Goal: Obtain resource: Obtain resource

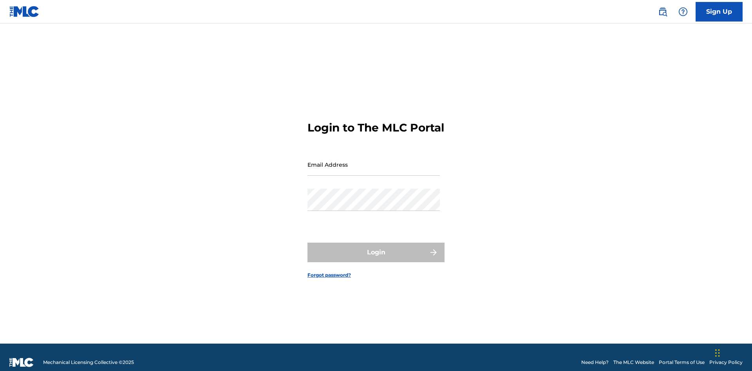
scroll to position [10, 0]
click at [373, 161] on input "Email Address" at bounding box center [373, 164] width 132 height 22
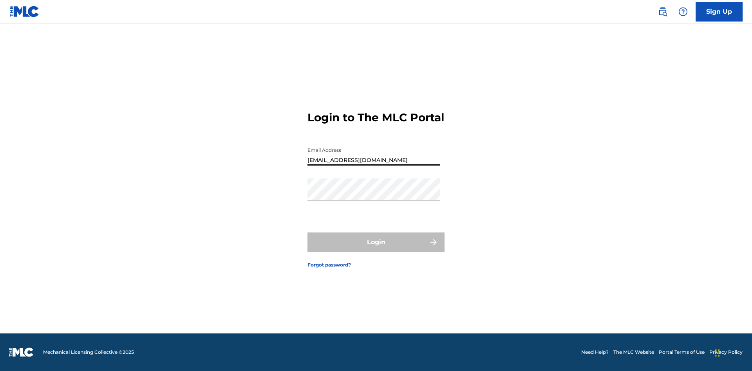
type input "[EMAIL_ADDRESS][DOMAIN_NAME]"
click at [376, 249] on button "Login" at bounding box center [375, 243] width 137 height 20
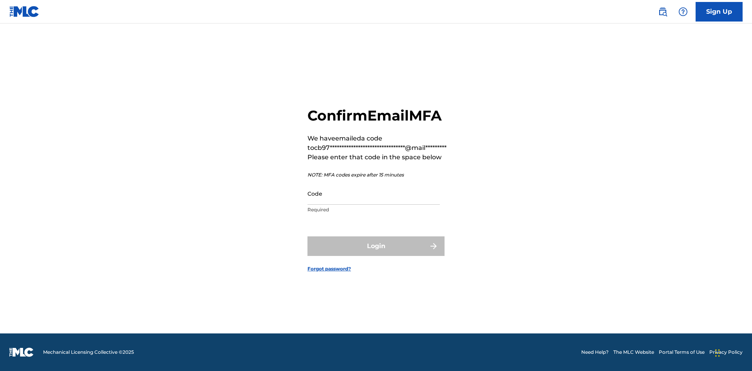
click at [373, 193] on input "Code" at bounding box center [373, 193] width 132 height 22
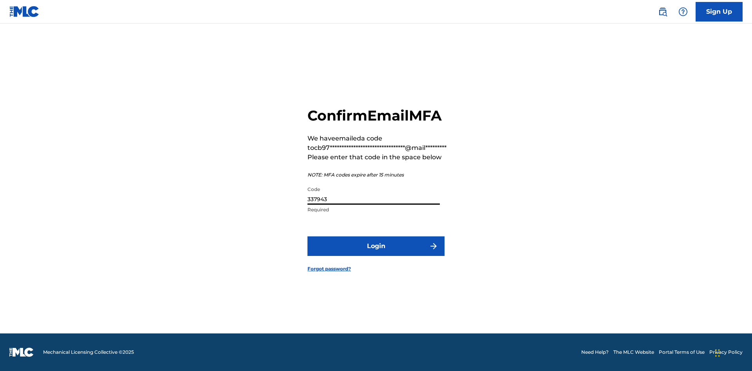
type input "337943"
click at [376, 246] on button "Login" at bounding box center [375, 246] width 137 height 20
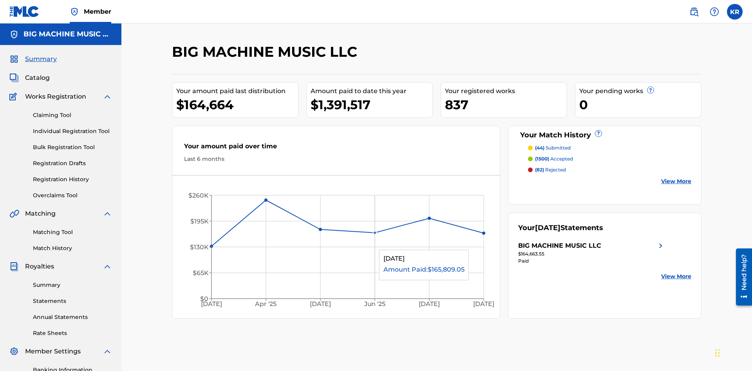
click at [37, 73] on span "Catalog" at bounding box center [37, 77] width 25 height 9
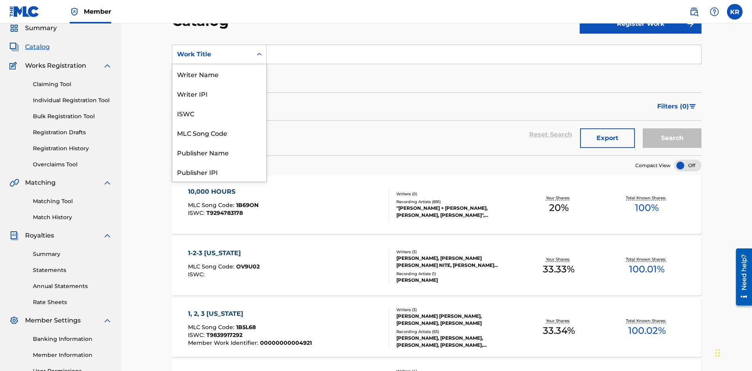
scroll to position [117, 0]
click at [219, 152] on div "ISRC" at bounding box center [219, 153] width 94 height 20
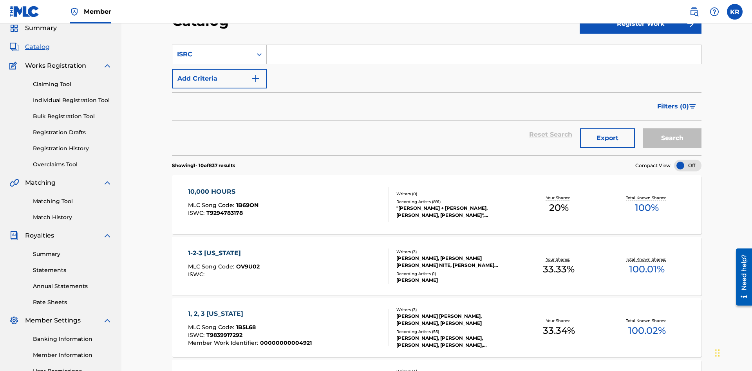
click at [484, 56] on input "Search Form" at bounding box center [484, 54] width 434 height 19
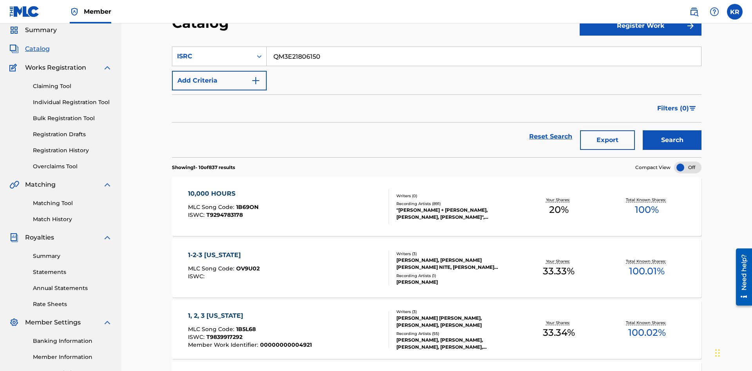
type input "QM3E21806150"
click at [672, 130] on button "Search" at bounding box center [671, 140] width 59 height 20
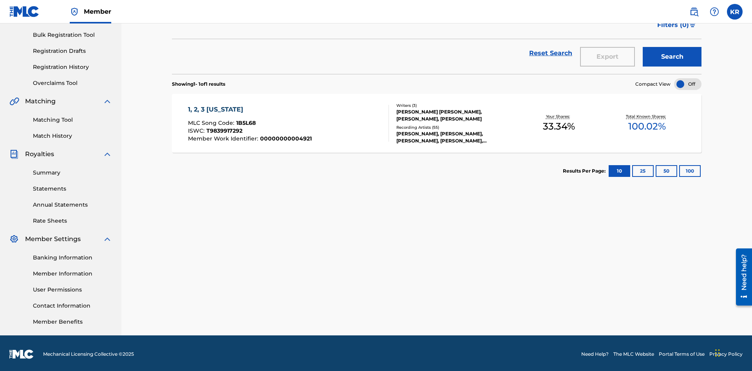
scroll to position [114, 0]
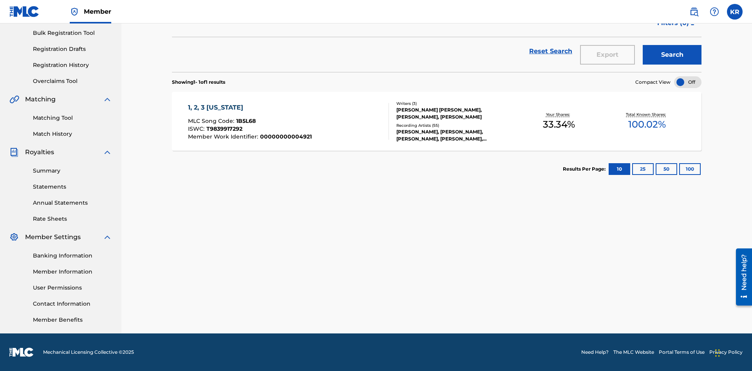
click at [679, 169] on button "100" at bounding box center [690, 169] width 22 height 12
click at [245, 121] on span "1B5L68" at bounding box center [246, 120] width 20 height 7
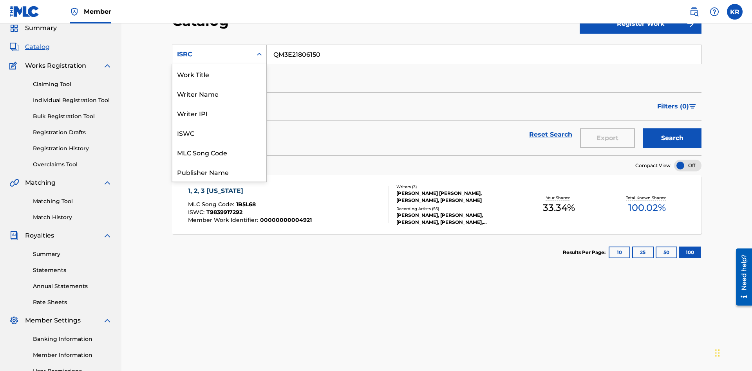
scroll to position [117, 0]
click at [219, 133] on div "Recording Title" at bounding box center [219, 133] width 94 height 20
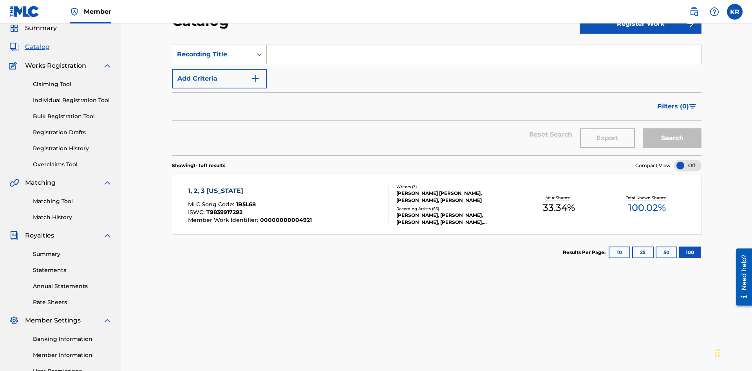
click at [484, 56] on input "Search Form" at bounding box center [484, 54] width 434 height 19
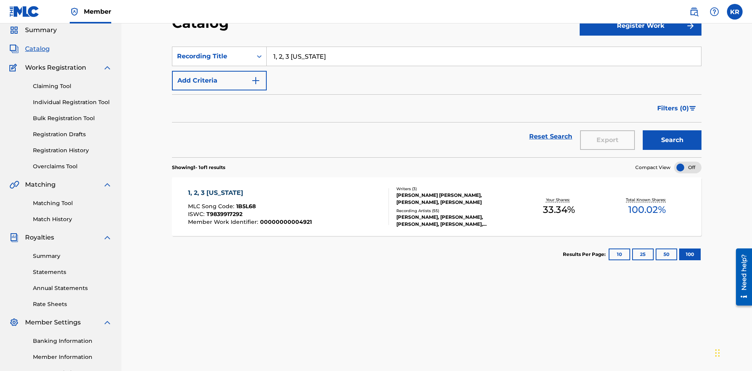
type input "1, 2, 3 [US_STATE]"
click at [672, 130] on button "Search" at bounding box center [671, 140] width 59 height 20
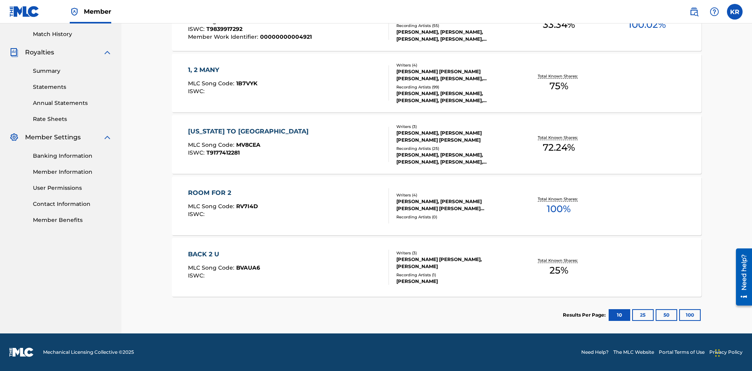
click at [679, 315] on button "100" at bounding box center [690, 315] width 22 height 12
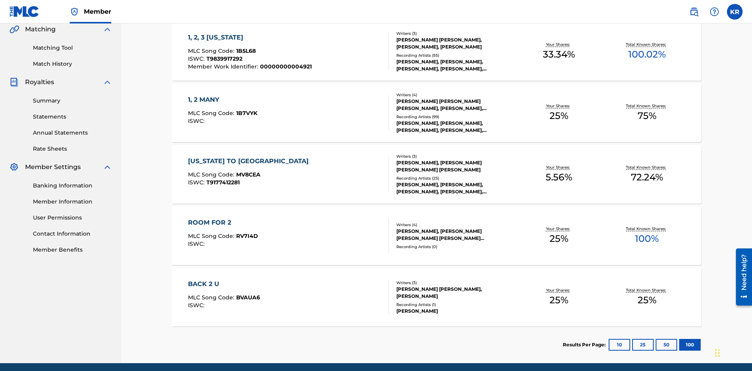
scroll to position [179, 0]
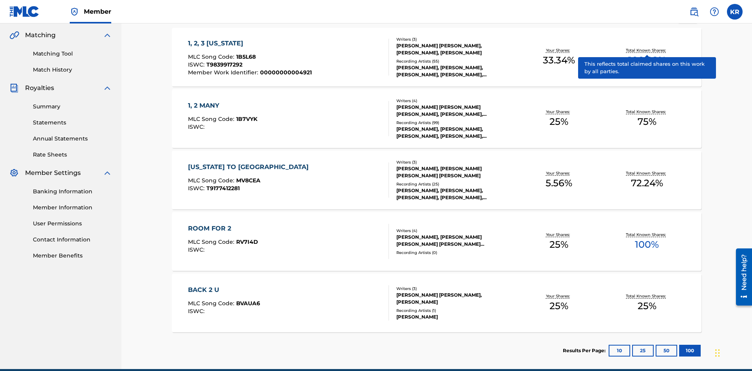
click at [245, 53] on span "1B5L68" at bounding box center [246, 56] width 20 height 7
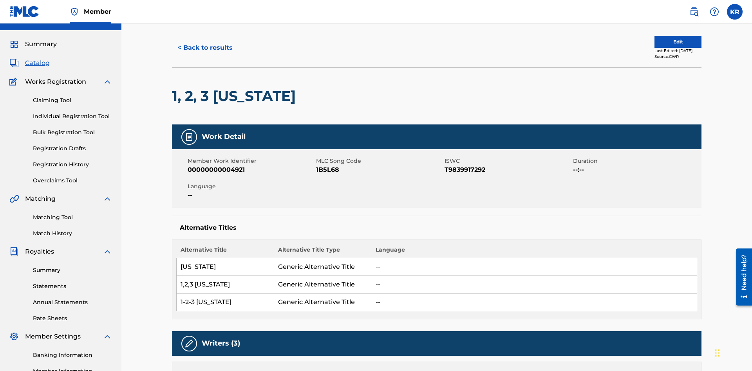
click at [204, 57] on button "< Back to results" at bounding box center [205, 48] width 66 height 20
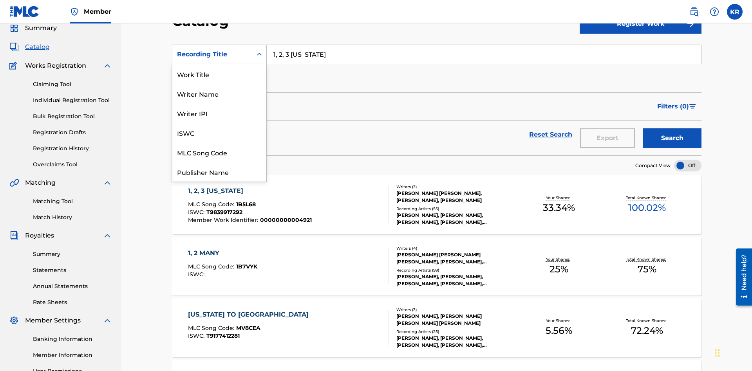
scroll to position [117, 0]
click at [219, 113] on div "Member Work Identifier" at bounding box center [219, 113] width 94 height 20
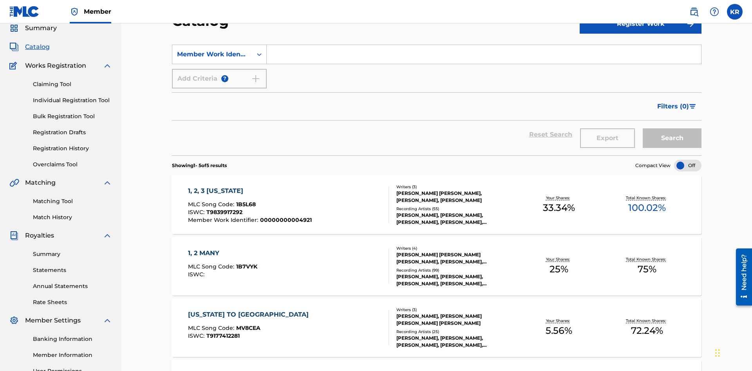
click at [484, 56] on input "Search Form" at bounding box center [484, 54] width 434 height 19
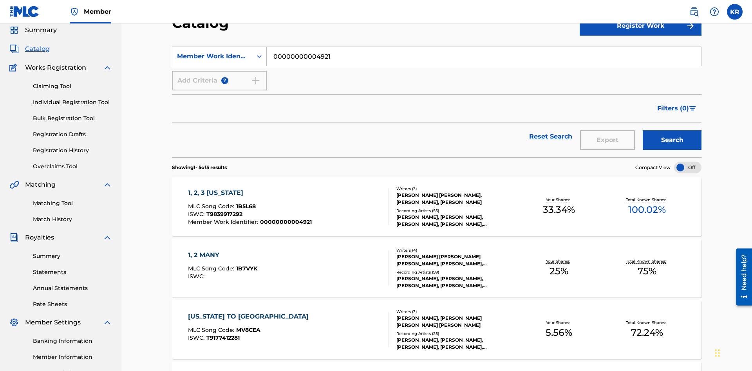
type input "00000000004921"
click at [672, 130] on button "Search" at bounding box center [671, 140] width 59 height 20
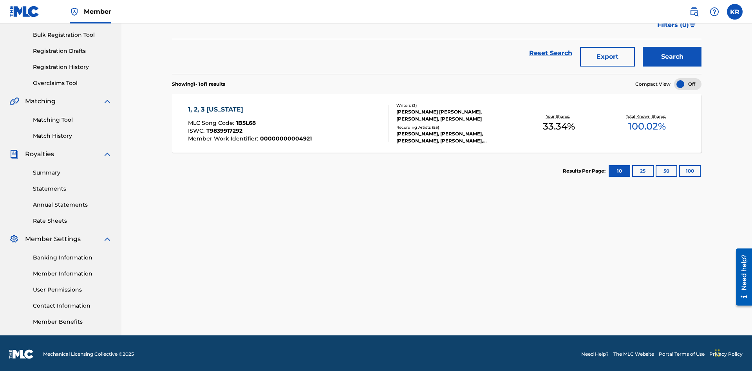
scroll to position [114, 0]
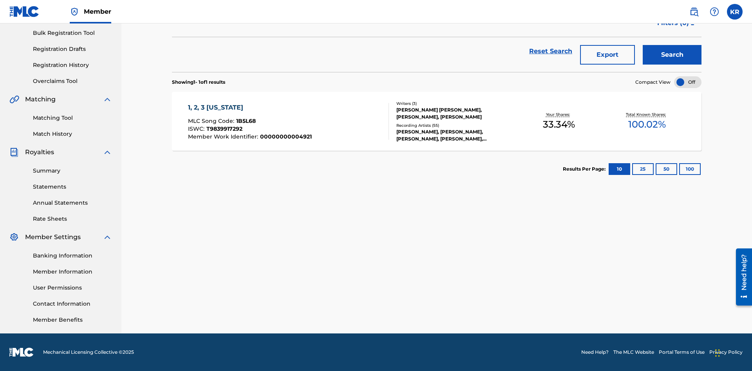
click at [679, 169] on button "100" at bounding box center [690, 169] width 22 height 12
click at [245, 121] on span "1B5L68" at bounding box center [246, 120] width 20 height 7
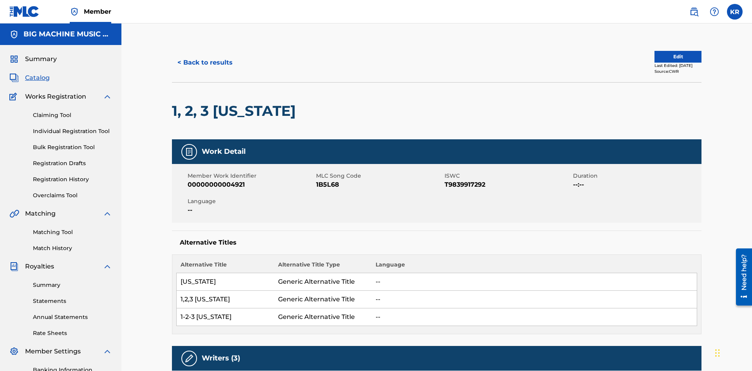
click at [204, 57] on button "< Back to results" at bounding box center [205, 63] width 66 height 20
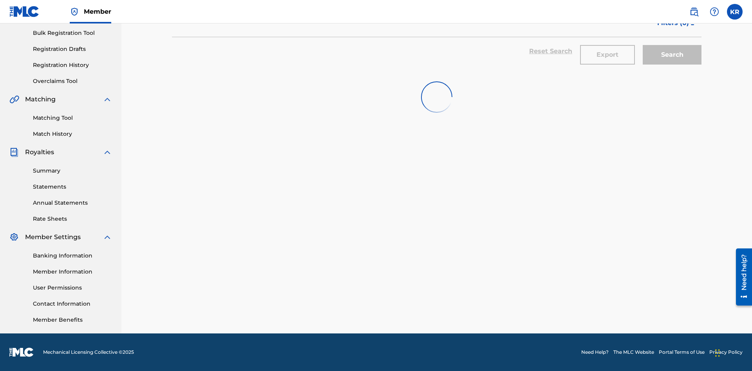
click at [607, 57] on button "Export" at bounding box center [607, 55] width 55 height 20
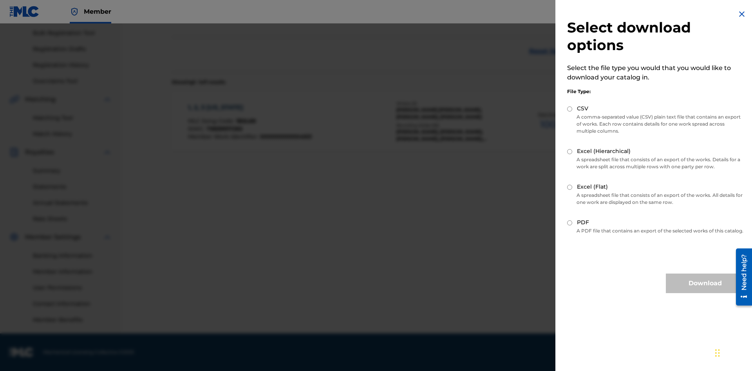
scroll to position [112, 0]
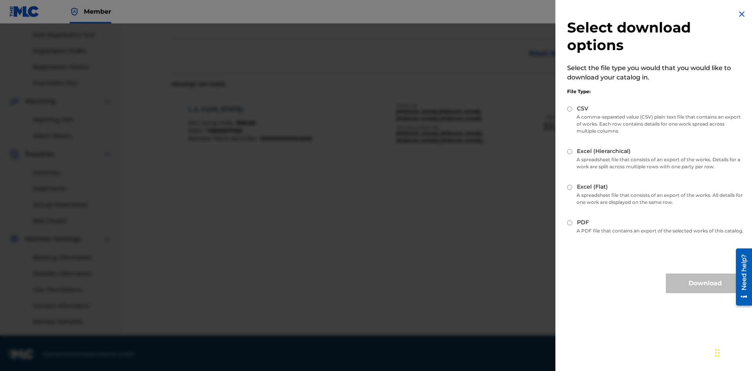
click at [570, 187] on input "Excel (Flat)" at bounding box center [569, 187] width 5 height 5
radio input "true"
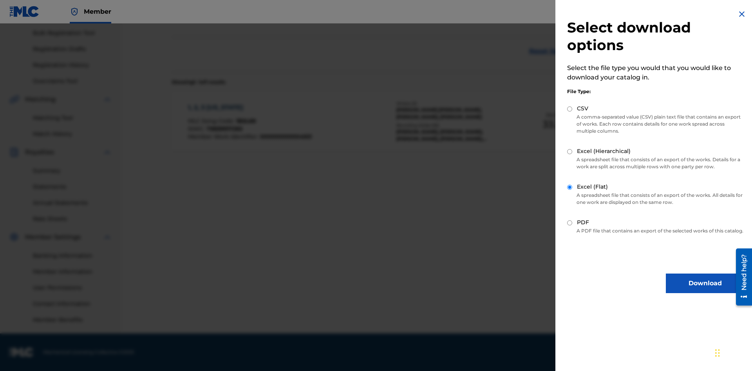
click at [705, 290] on button "Download" at bounding box center [705, 284] width 78 height 20
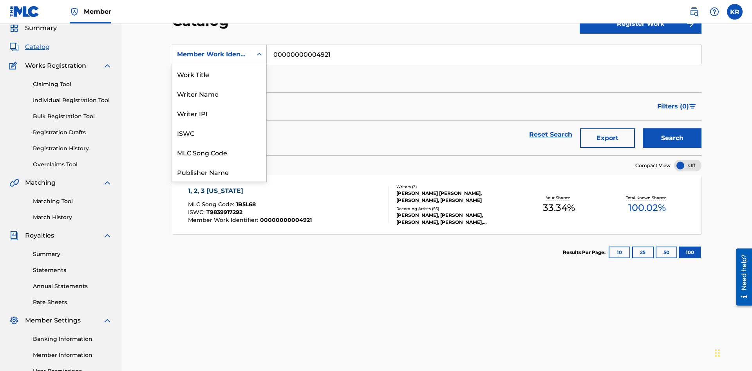
scroll to position [117, 0]
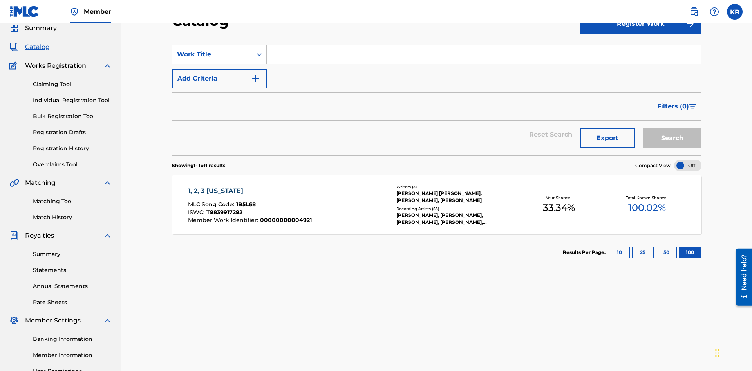
scroll to position [0, 0]
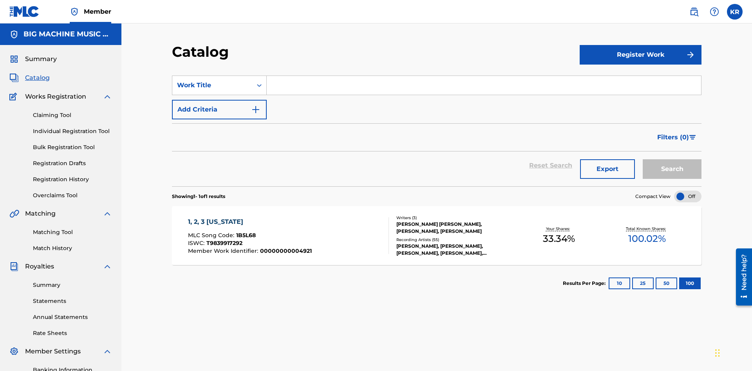
click at [484, 76] on input "Search Form" at bounding box center [484, 85] width 434 height 19
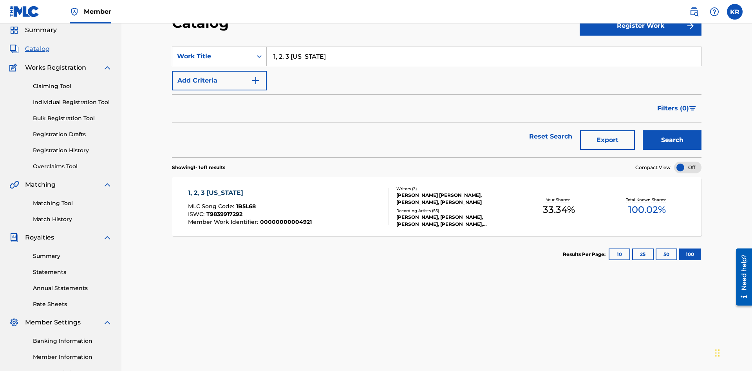
type input "1, 2, 3 [US_STATE]"
click at [672, 130] on button "Search" at bounding box center [671, 140] width 59 height 20
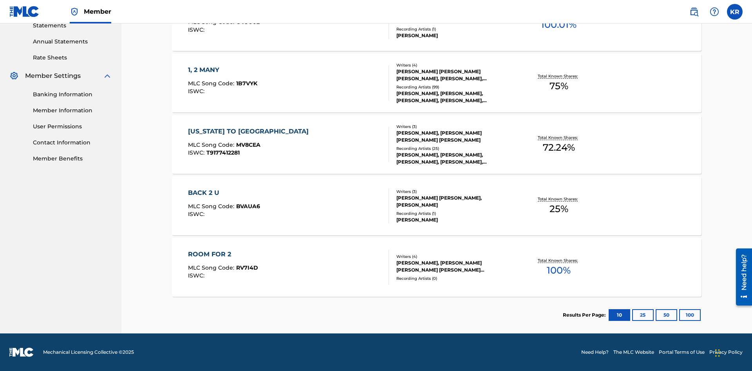
click at [679, 315] on button "100" at bounding box center [690, 315] width 22 height 12
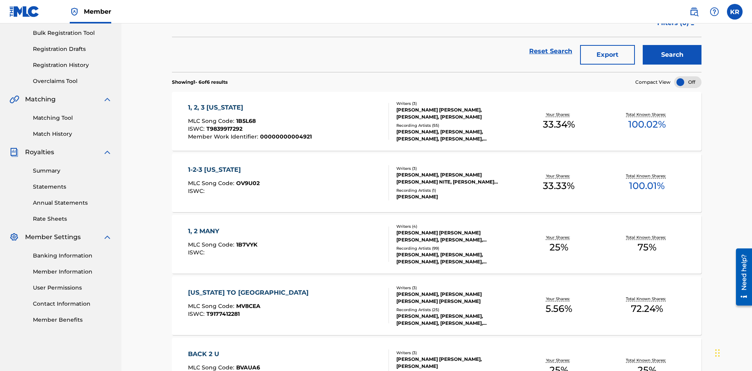
scroll to position [179, 0]
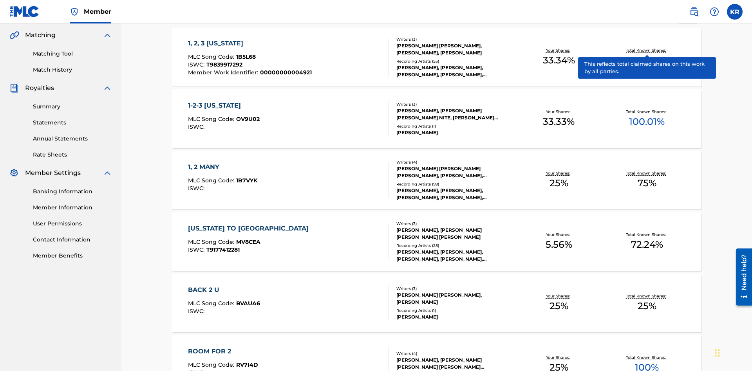
click at [245, 53] on span "1B5L68" at bounding box center [246, 56] width 20 height 7
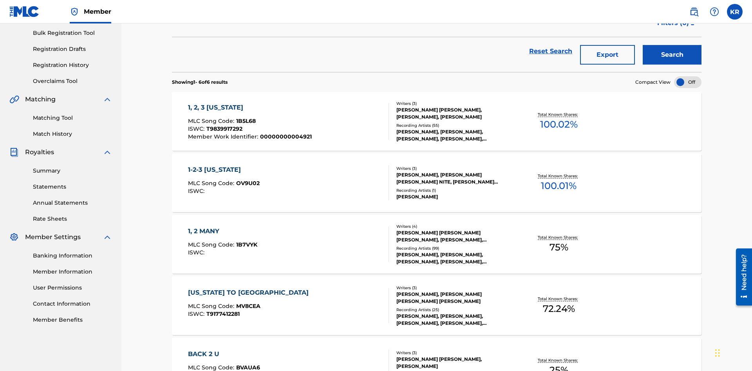
click at [607, 57] on button "Export" at bounding box center [607, 55] width 55 height 20
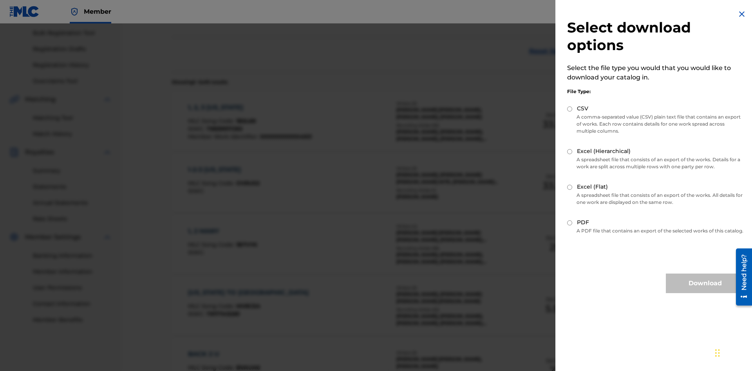
scroll to position [112, 0]
click at [570, 152] on input "Excel (Hierarchical)" at bounding box center [569, 151] width 5 height 5
radio input "true"
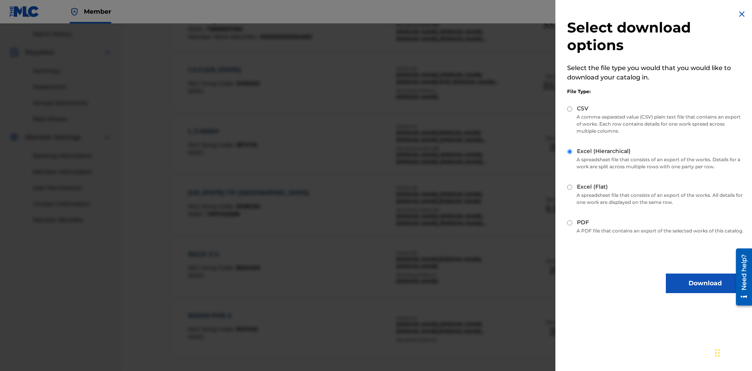
click at [705, 290] on button "Download" at bounding box center [705, 284] width 78 height 20
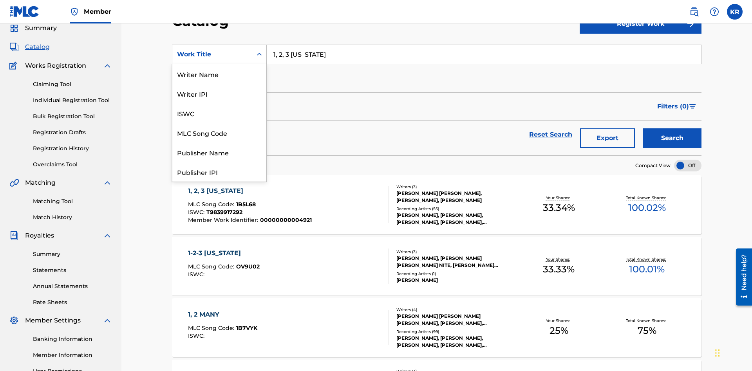
scroll to position [117, 0]
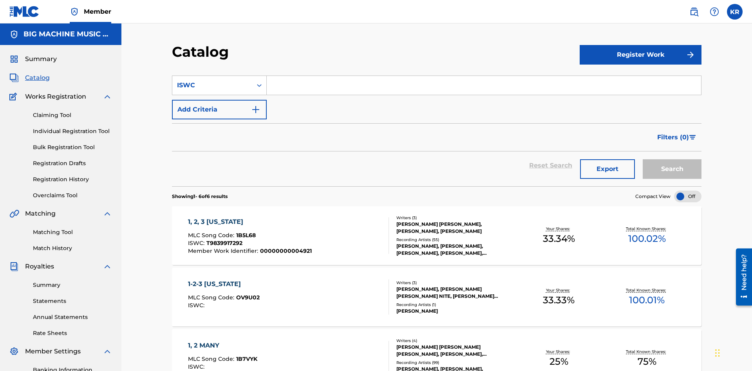
click at [484, 76] on input "Search Form" at bounding box center [484, 85] width 434 height 19
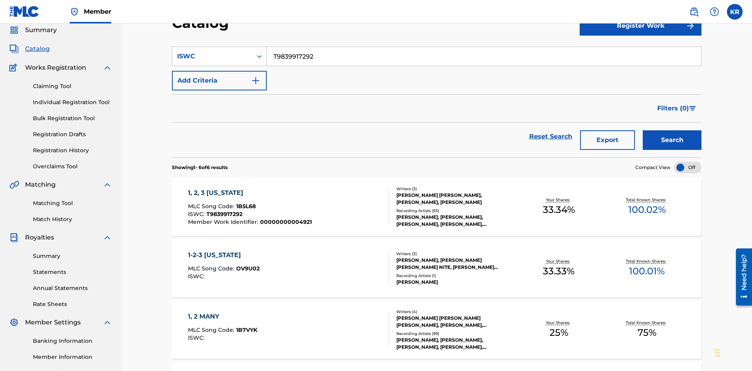
type input "T9839917292"
click at [672, 130] on button "Search" at bounding box center [671, 140] width 59 height 20
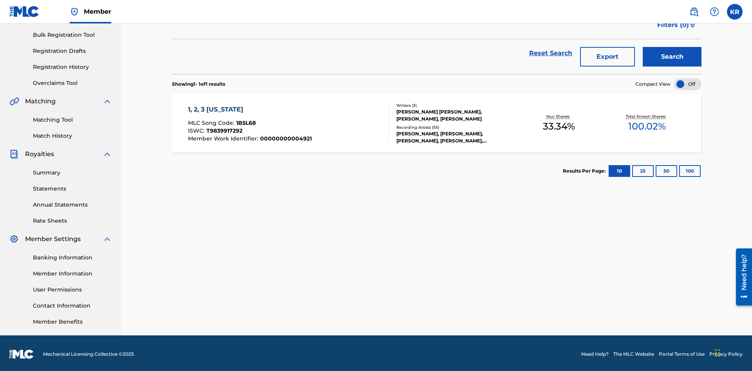
scroll to position [114, 0]
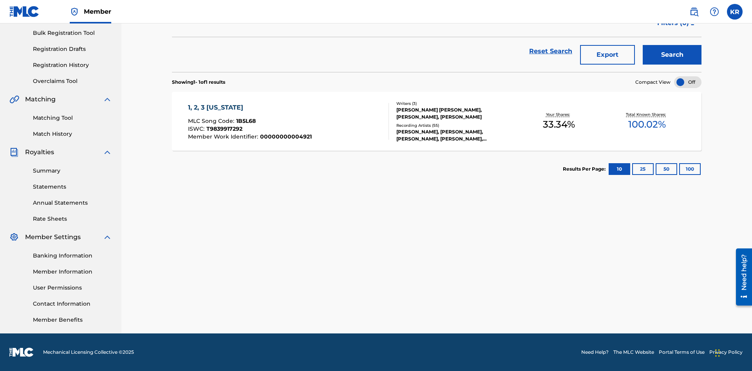
click at [679, 169] on button "100" at bounding box center [690, 169] width 22 height 12
click at [245, 121] on span "1B5L68" at bounding box center [246, 120] width 20 height 7
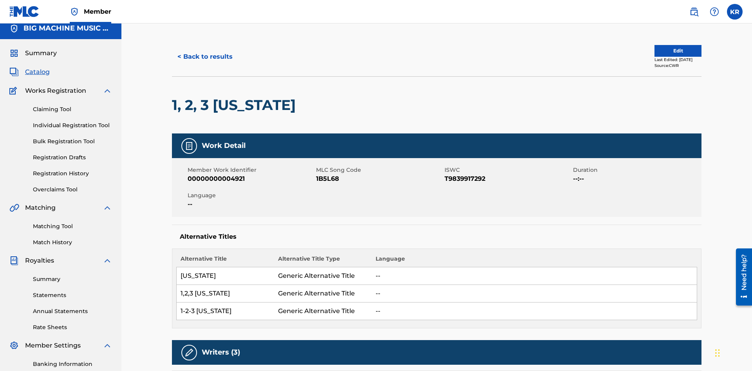
click at [204, 57] on button "< Back to results" at bounding box center [205, 57] width 66 height 20
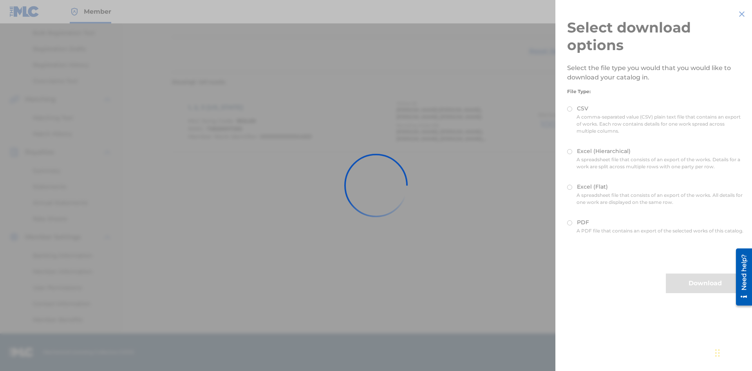
scroll to position [112, 0]
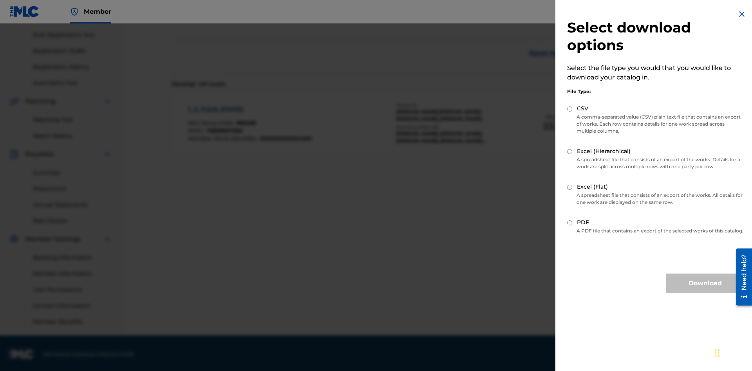
click at [570, 109] on input "CSV" at bounding box center [569, 108] width 5 height 5
radio input "true"
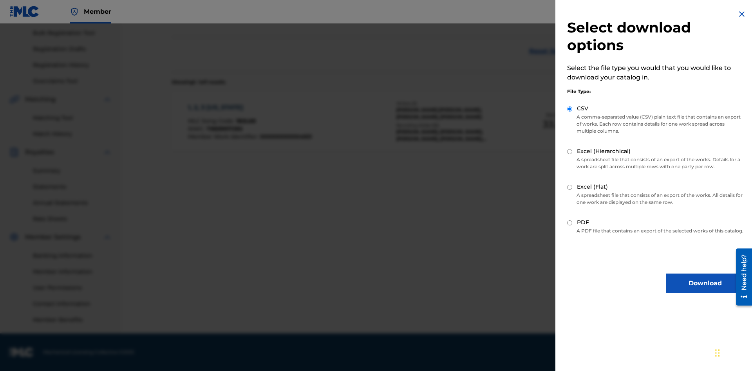
click at [705, 290] on button "Download" at bounding box center [705, 284] width 78 height 20
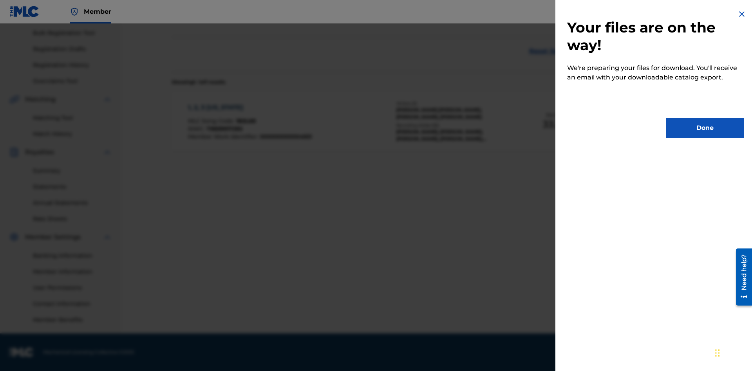
click at [705, 128] on button "Done" at bounding box center [705, 128] width 78 height 20
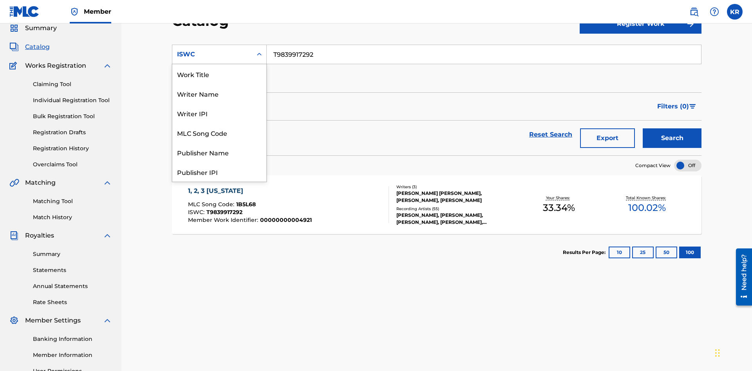
scroll to position [117, 0]
click at [219, 25] on div "MLC Song Code" at bounding box center [219, 15] width 94 height 20
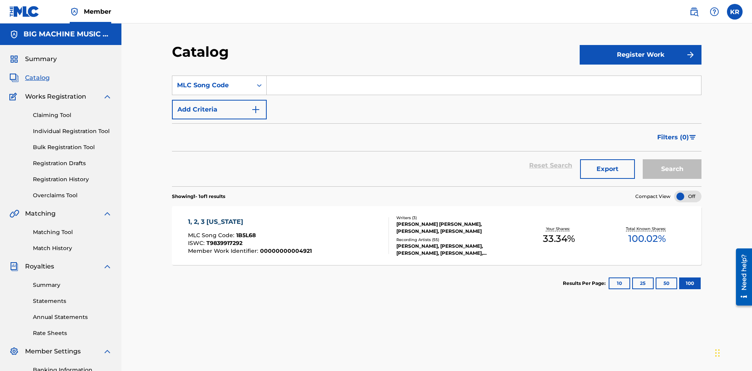
click at [484, 76] on input "Search Form" at bounding box center [484, 85] width 434 height 19
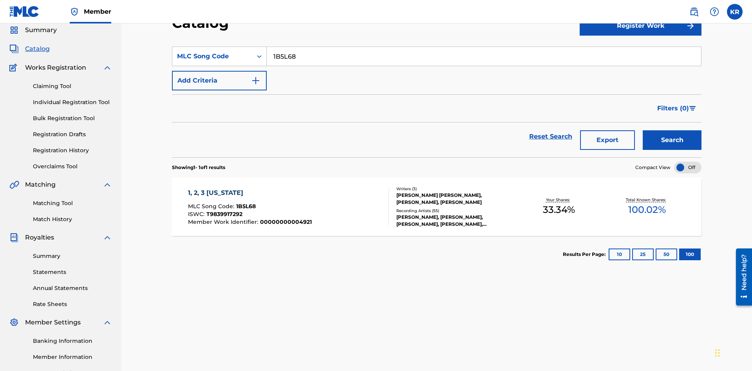
type input "1B5L68"
click at [672, 130] on button "Search" at bounding box center [671, 140] width 59 height 20
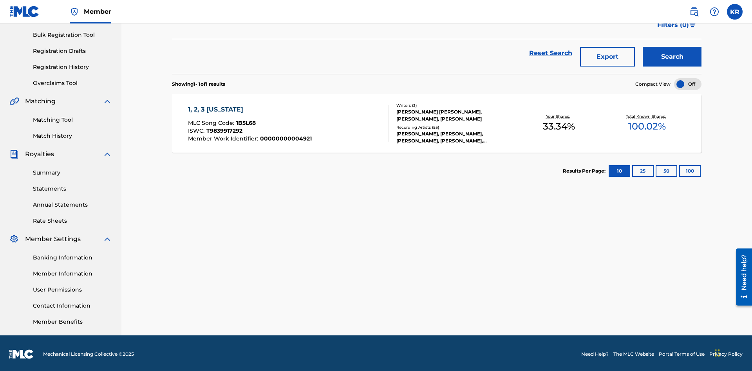
scroll to position [114, 0]
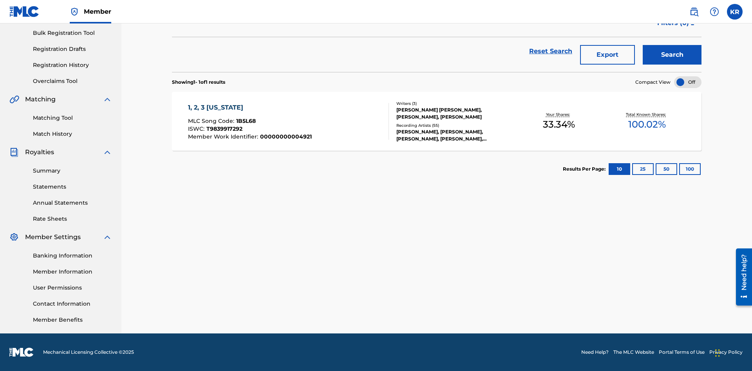
click at [679, 169] on button "100" at bounding box center [690, 169] width 22 height 12
click at [245, 121] on span "1B5L68" at bounding box center [246, 120] width 20 height 7
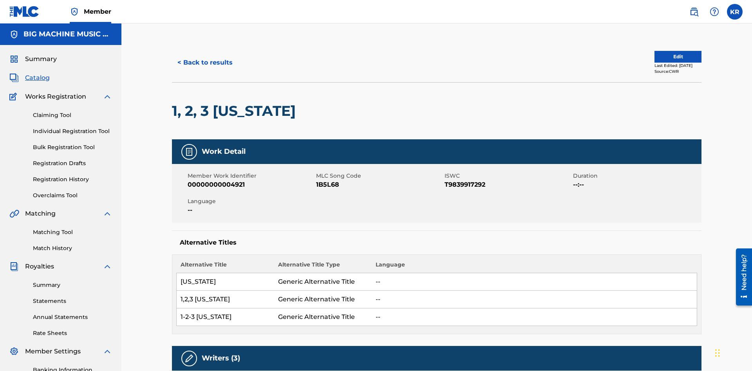
click at [204, 57] on button "< Back to results" at bounding box center [205, 63] width 66 height 20
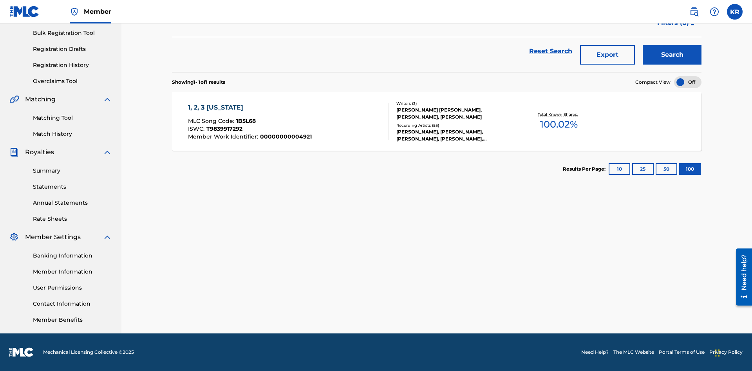
click at [607, 57] on button "Export" at bounding box center [607, 55] width 55 height 20
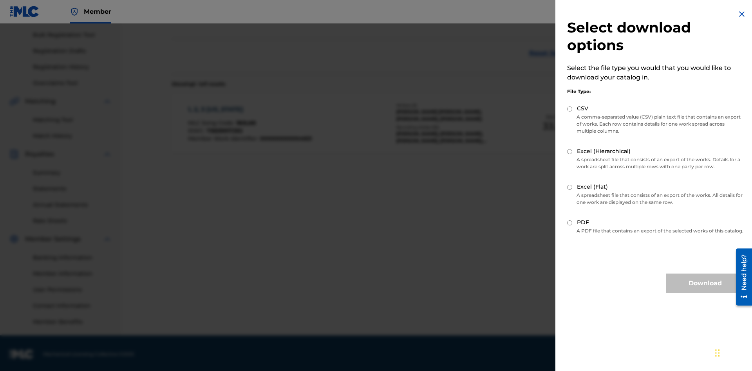
click at [570, 152] on input "Excel (Hierarchical)" at bounding box center [569, 151] width 5 height 5
radio input "true"
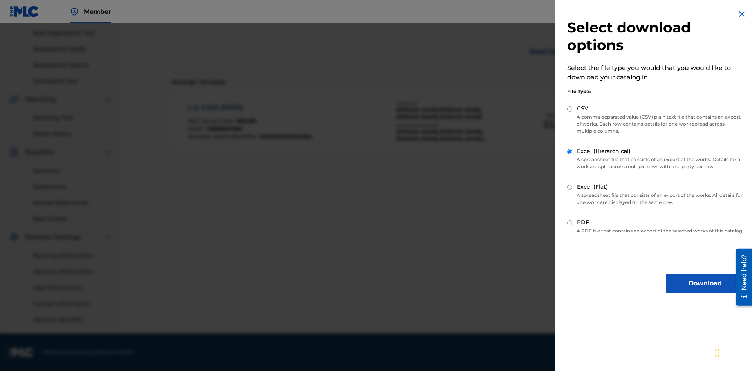
click at [705, 290] on button "Download" at bounding box center [705, 284] width 78 height 20
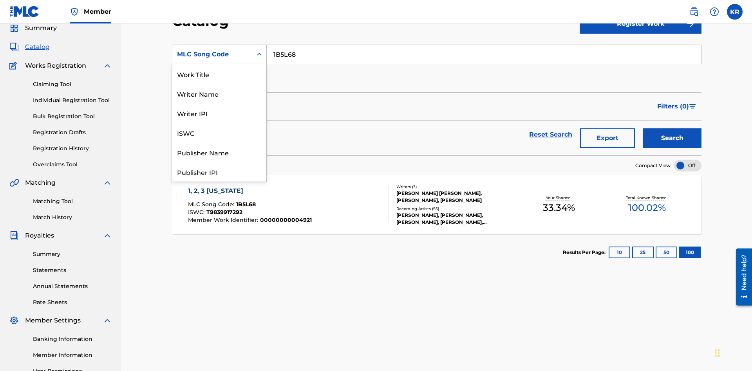
scroll to position [117, 0]
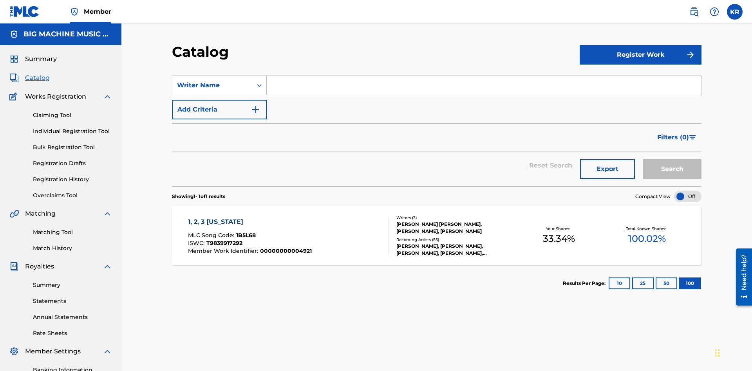
click at [484, 76] on input "Search Form" at bounding box center [484, 85] width 434 height 19
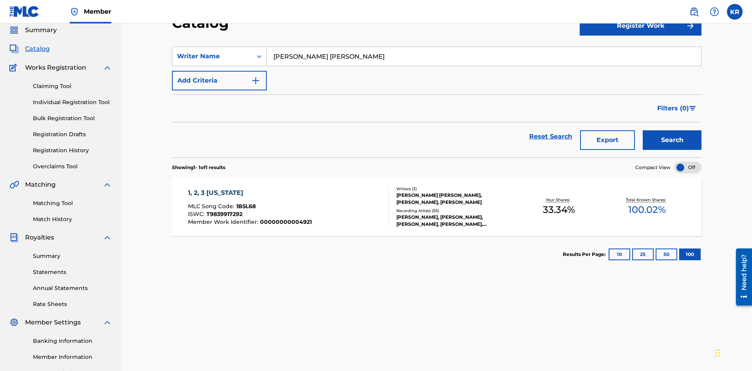
type input "[PERSON_NAME] [PERSON_NAME]"
click at [672, 130] on button "Search" at bounding box center [671, 140] width 59 height 20
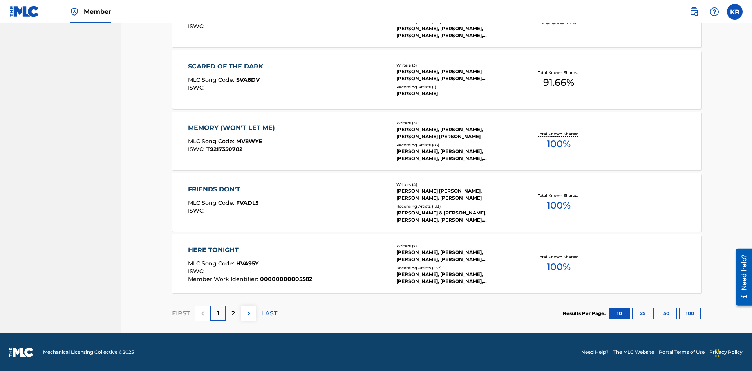
click at [679, 313] on button "100" at bounding box center [690, 314] width 22 height 12
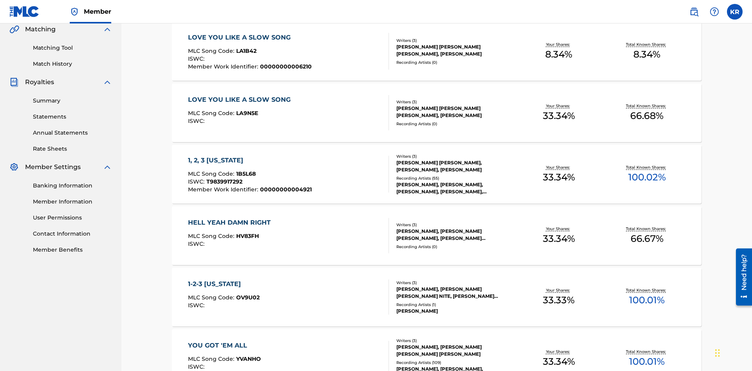
scroll to position [179, 0]
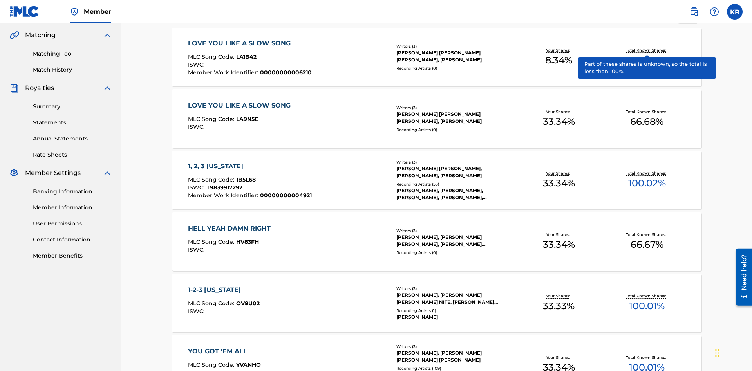
click at [245, 176] on span "1B5L68" at bounding box center [246, 179] width 20 height 7
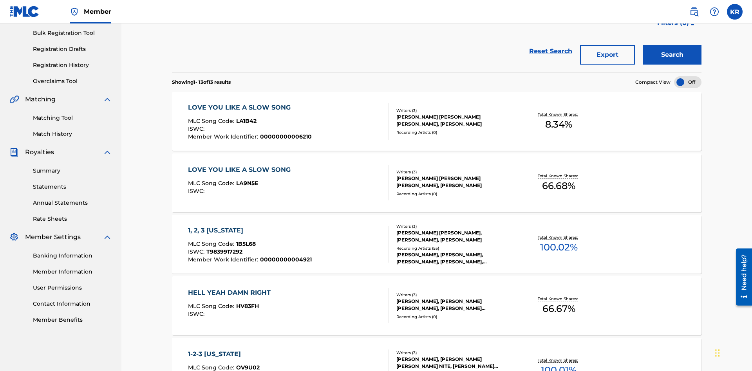
click at [607, 57] on button "Export" at bounding box center [607, 55] width 55 height 20
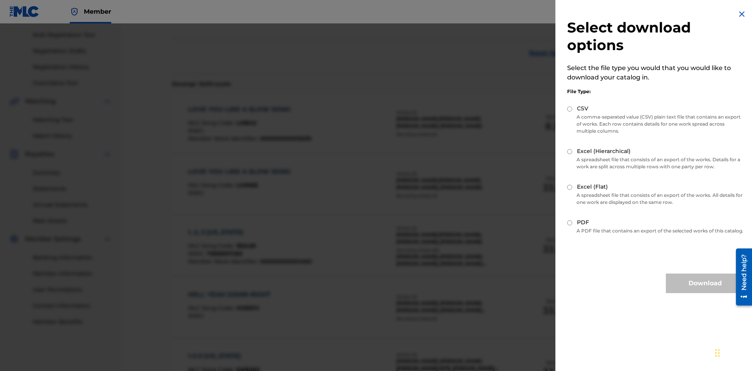
click at [570, 187] on input "Excel (Flat)" at bounding box center [569, 187] width 5 height 5
radio input "true"
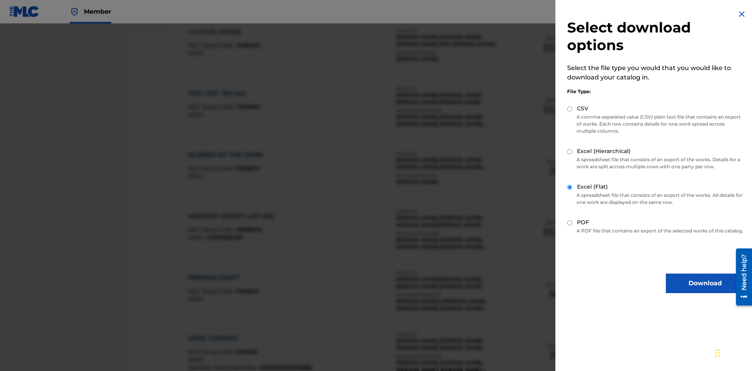
click at [705, 290] on button "Download" at bounding box center [705, 284] width 78 height 20
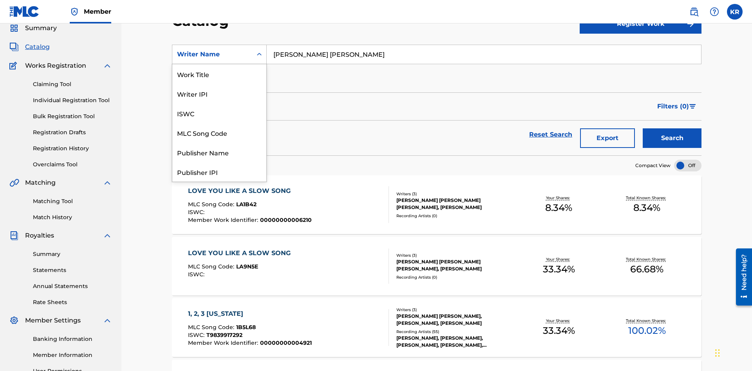
scroll to position [117, 0]
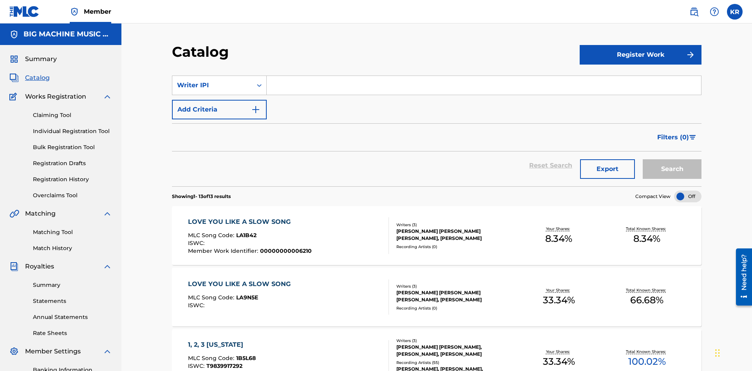
click at [484, 76] on input "Search Form" at bounding box center [484, 85] width 434 height 19
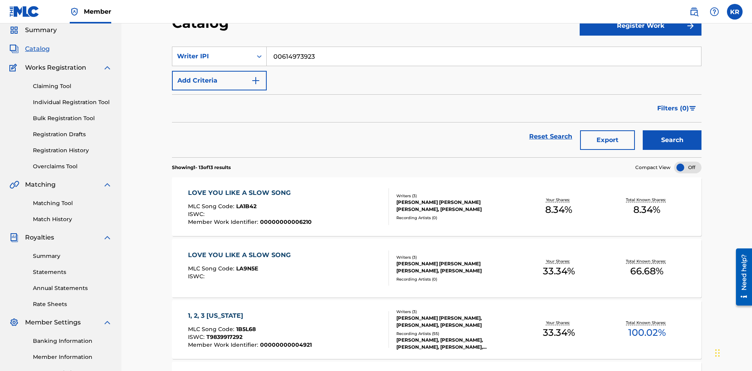
type input "00614973923"
click at [672, 130] on button "Search" at bounding box center [671, 140] width 59 height 20
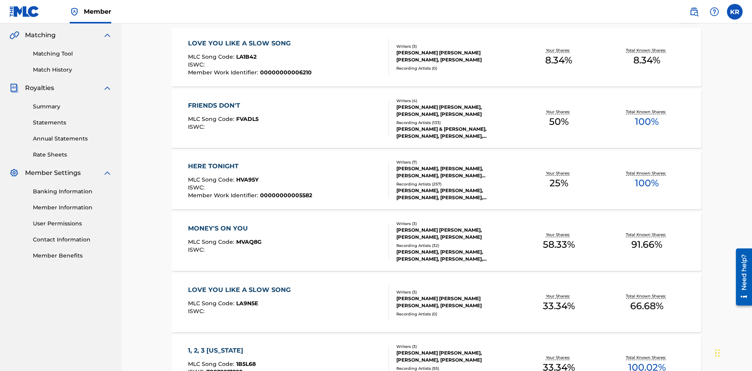
scroll to position [179, 0]
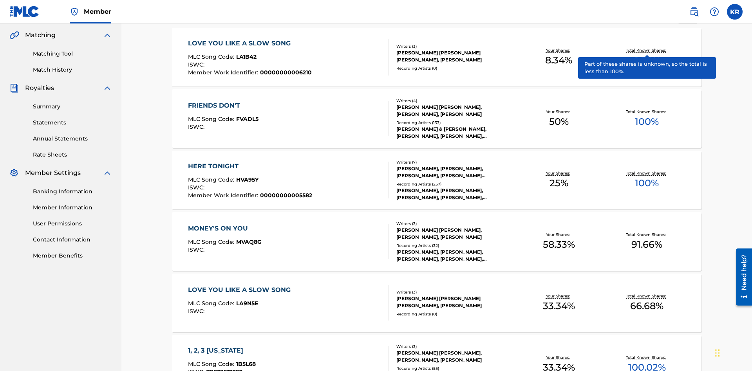
click at [245, 361] on span "1B5L68" at bounding box center [246, 364] width 20 height 7
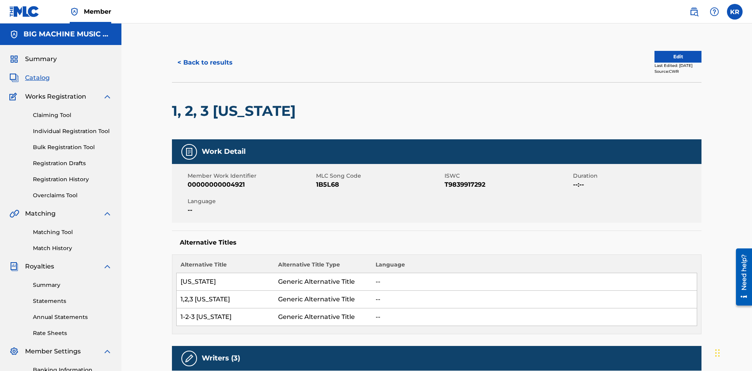
click at [204, 57] on button "< Back to results" at bounding box center [205, 63] width 66 height 20
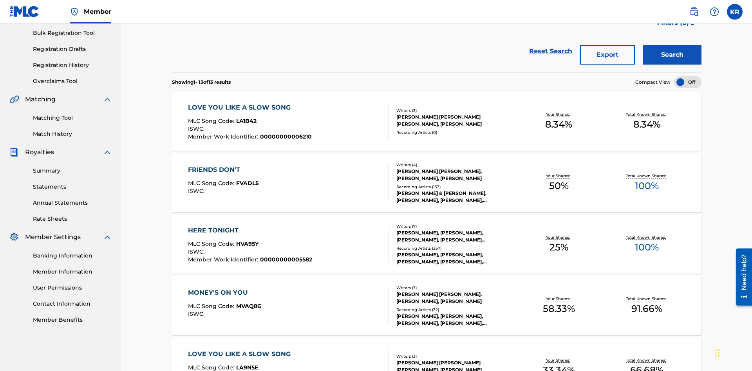
click at [607, 57] on button "Export" at bounding box center [607, 55] width 55 height 20
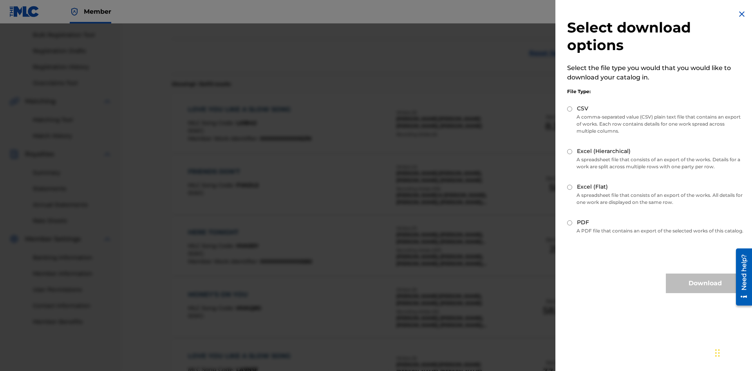
click at [570, 109] on input "CSV" at bounding box center [569, 108] width 5 height 5
radio input "true"
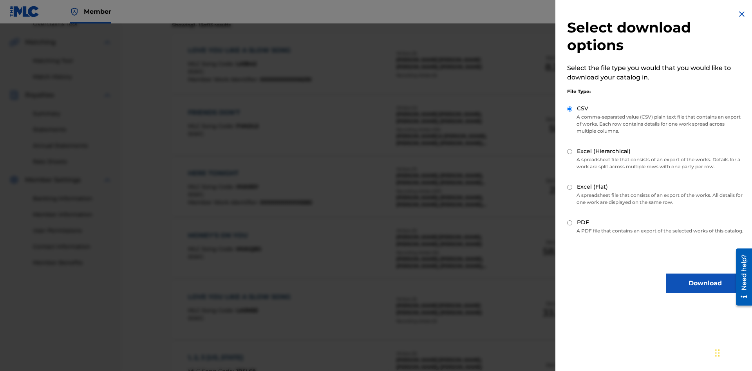
click at [705, 290] on button "Download" at bounding box center [705, 284] width 78 height 20
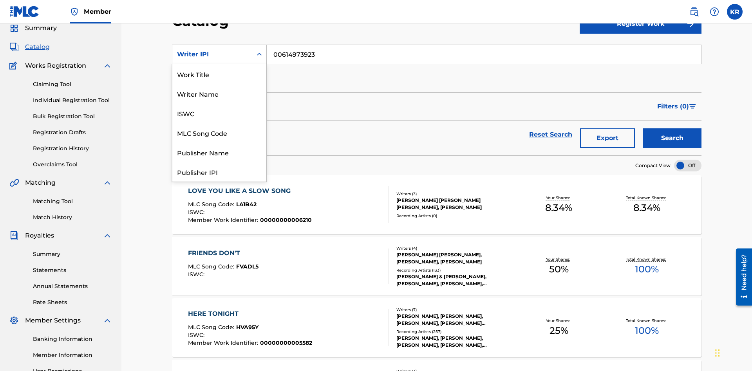
scroll to position [117, 0]
click at [219, 45] on div "Publisher Name" at bounding box center [219, 35] width 94 height 20
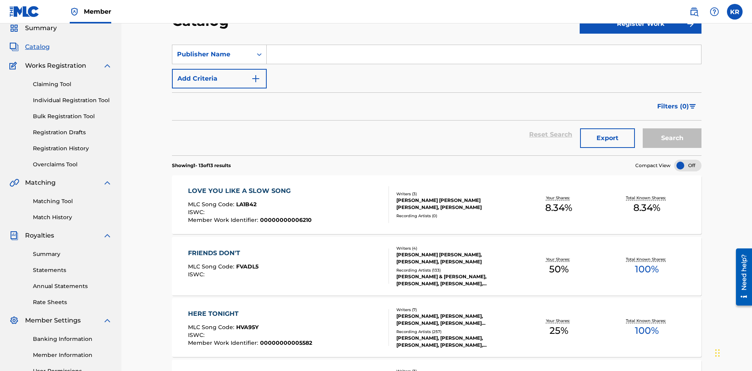
scroll to position [0, 0]
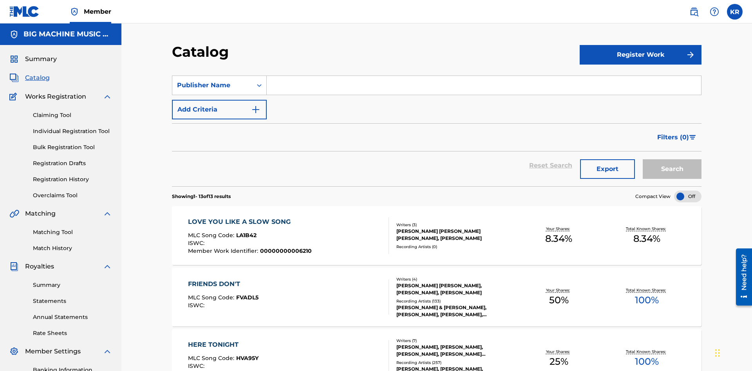
click at [484, 76] on input "Search Form" at bounding box center [484, 85] width 434 height 19
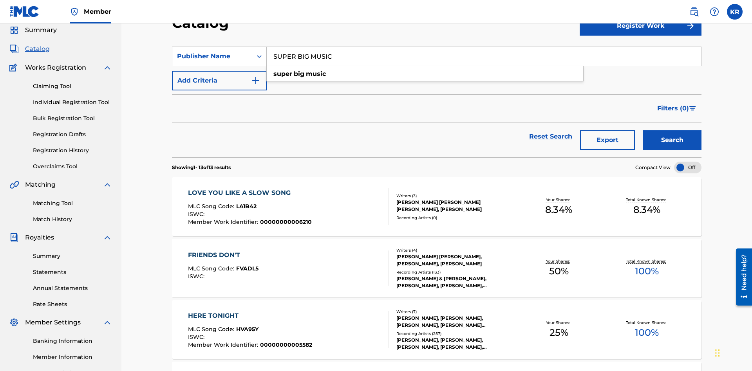
type input "SUPER BIG MUSIC"
click at [672, 130] on button "Search" at bounding box center [671, 140] width 59 height 20
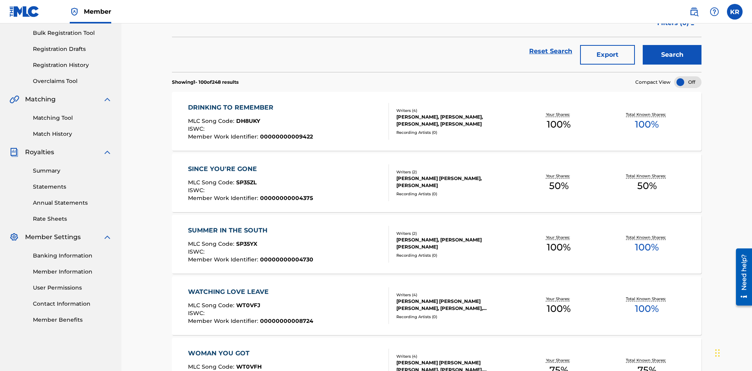
scroll to position [179, 0]
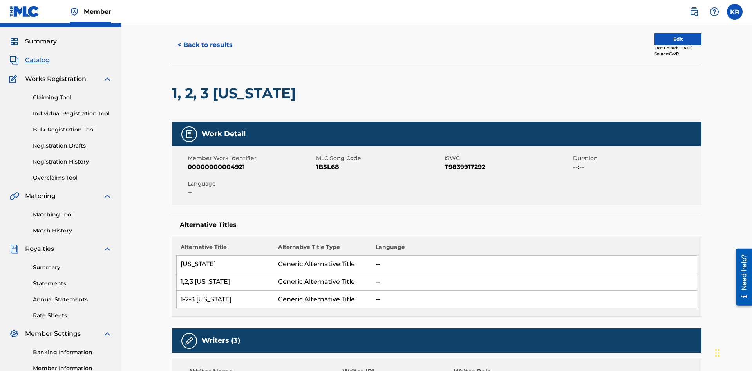
click at [204, 55] on button "< Back to results" at bounding box center [205, 45] width 66 height 20
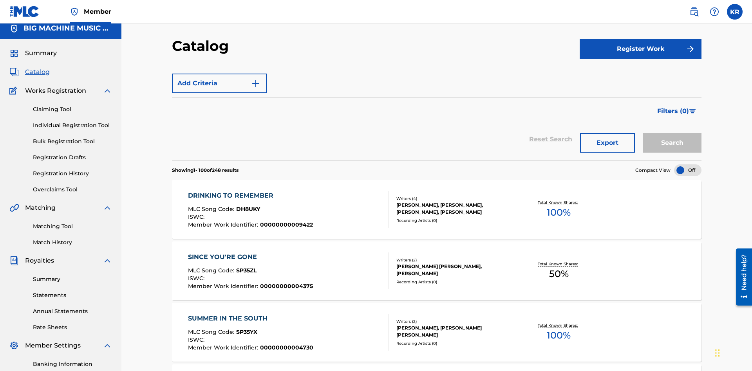
scroll to position [114, 0]
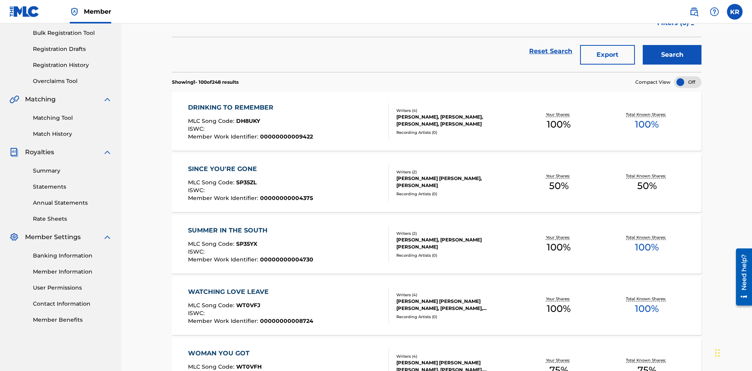
click at [607, 57] on button "Export" at bounding box center [607, 55] width 55 height 20
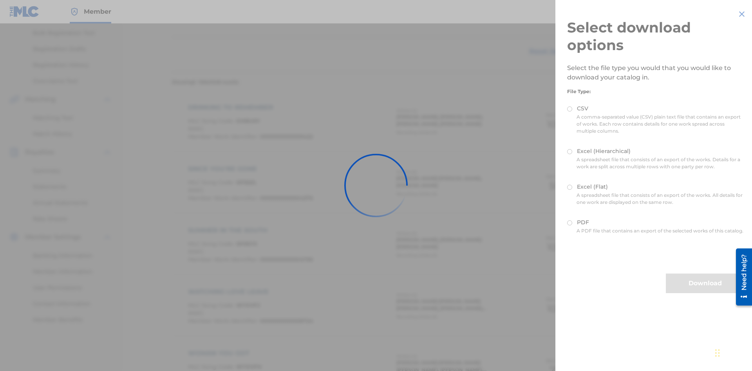
scroll to position [112, 0]
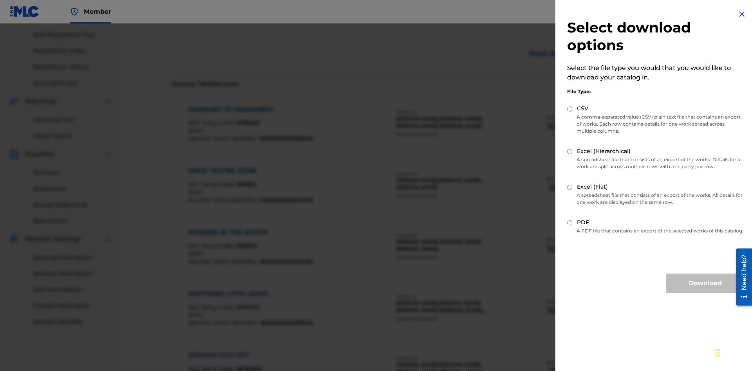
click at [570, 152] on input "Excel (Hierarchical)" at bounding box center [569, 151] width 5 height 5
radio input "true"
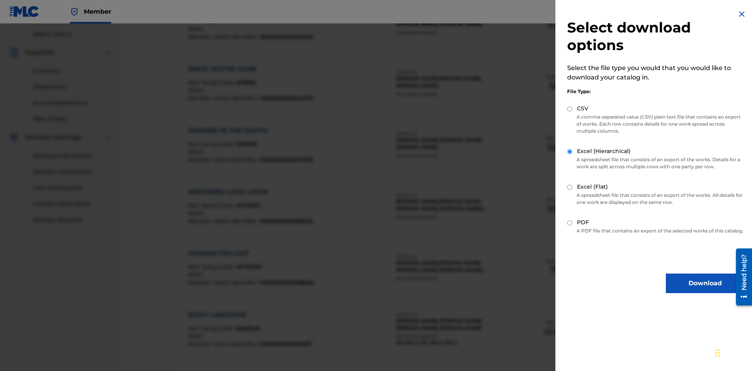
click at [705, 290] on button "Download" at bounding box center [705, 284] width 78 height 20
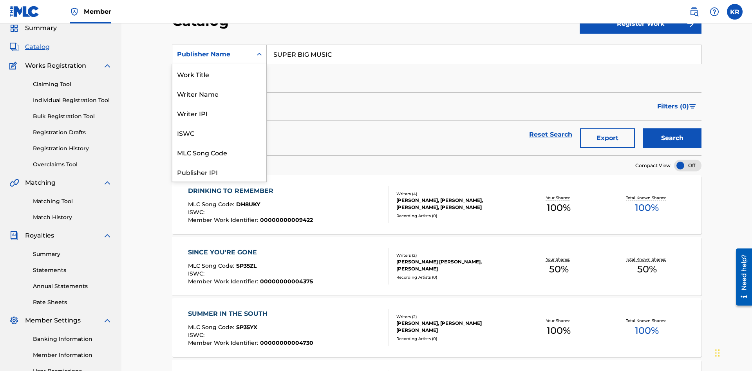
scroll to position [117, 0]
click at [219, 64] on div "Publisher IPI" at bounding box center [219, 55] width 94 height 20
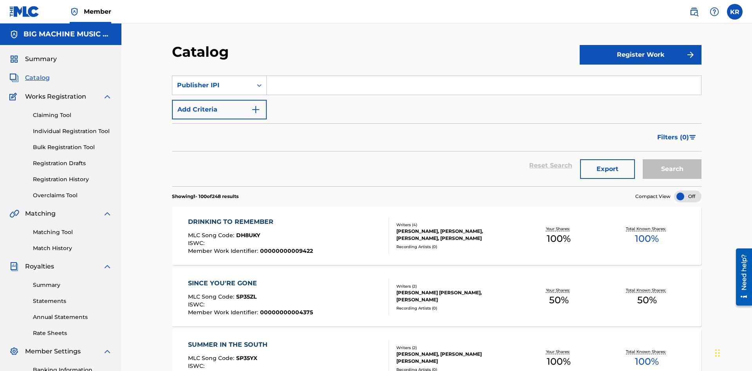
click at [484, 76] on input "Search Form" at bounding box center [484, 85] width 434 height 19
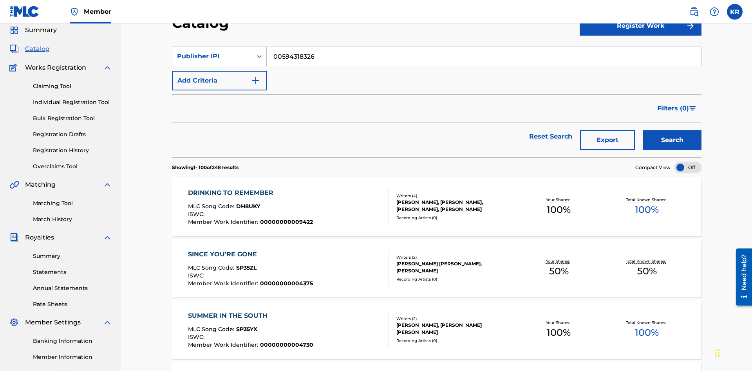
type input "00594318326"
click at [672, 130] on button "Search" at bounding box center [671, 140] width 59 height 20
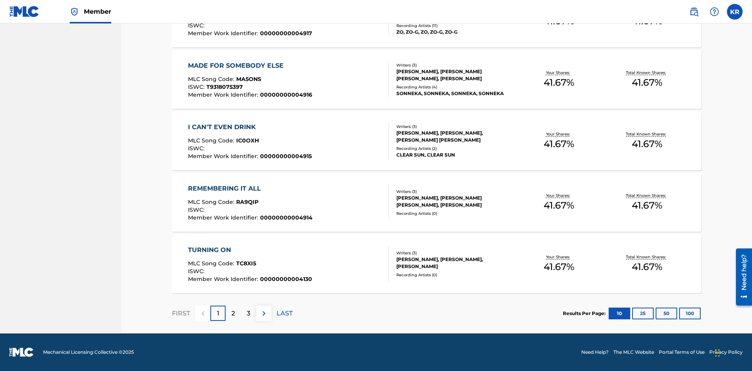
click at [679, 313] on button "100" at bounding box center [690, 314] width 22 height 12
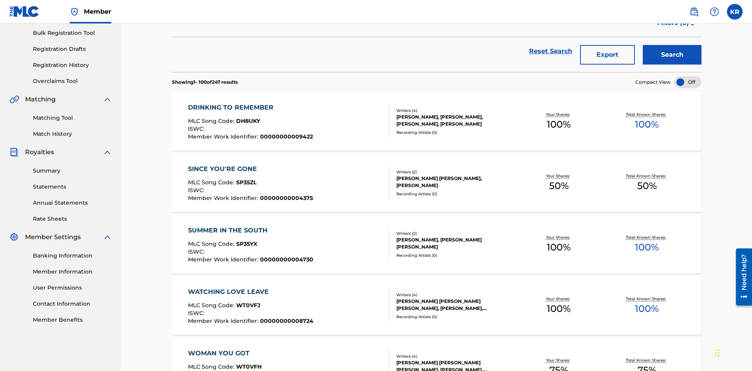
scroll to position [179, 0]
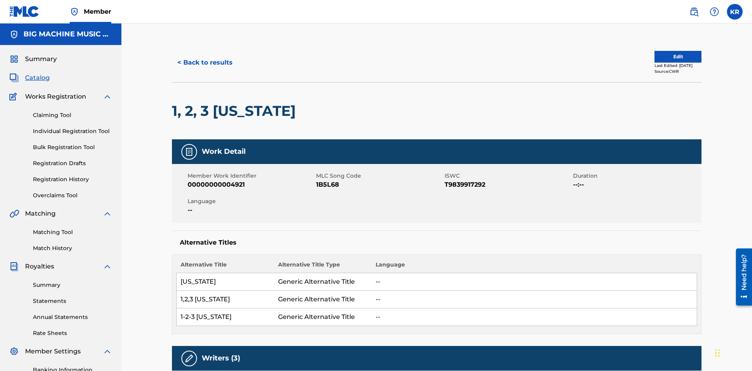
click at [204, 57] on button "< Back to results" at bounding box center [205, 63] width 66 height 20
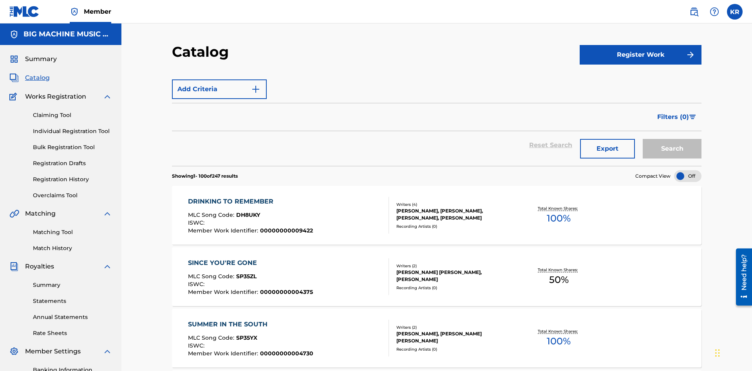
scroll to position [114, 0]
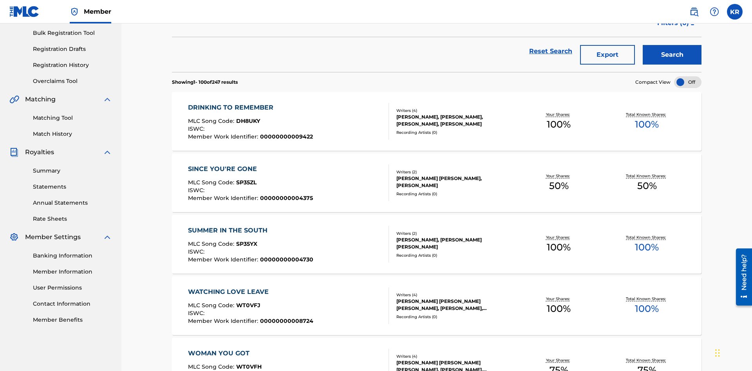
click at [607, 57] on button "Export" at bounding box center [607, 55] width 55 height 20
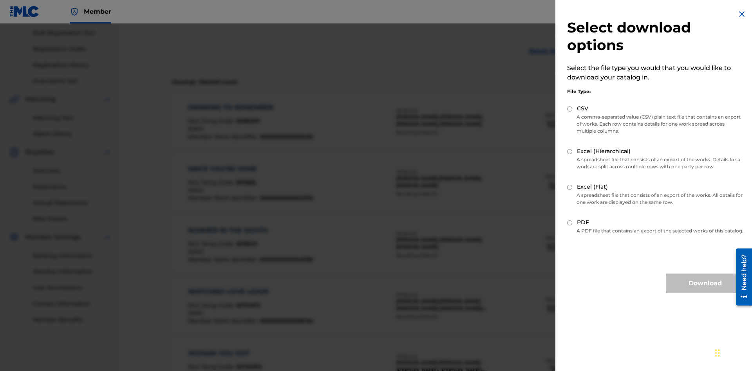
scroll to position [112, 0]
click at [570, 187] on input "Excel (Flat)" at bounding box center [569, 187] width 5 height 5
radio input "true"
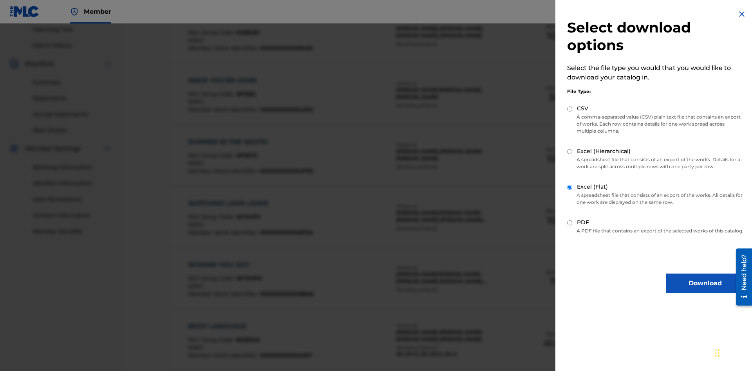
click at [705, 290] on button "Download" at bounding box center [705, 284] width 78 height 20
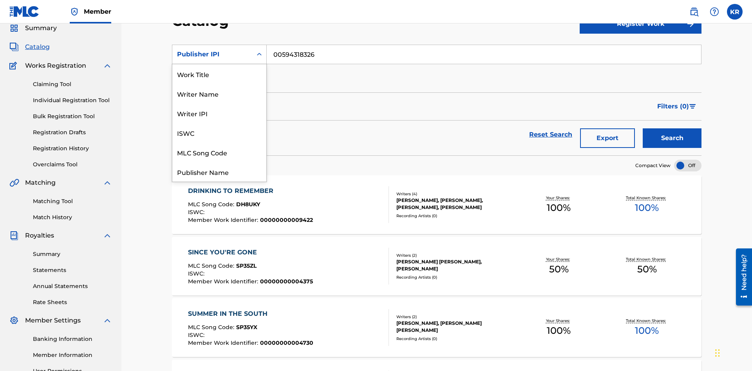
scroll to position [117, 0]
click at [219, 133] on div "Artist" at bounding box center [219, 133] width 94 height 20
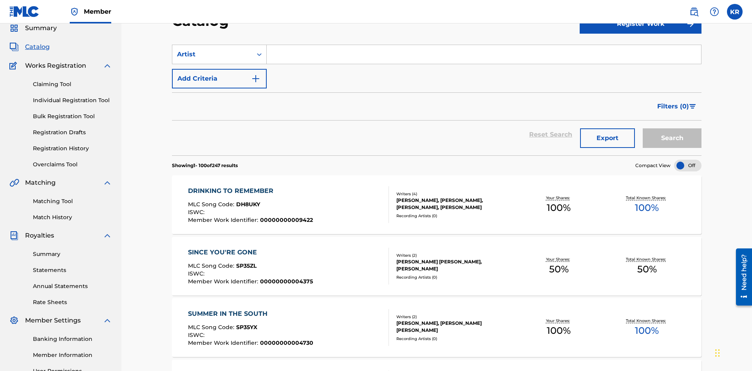
click at [484, 56] on input "Search Form" at bounding box center [484, 54] width 434 height 19
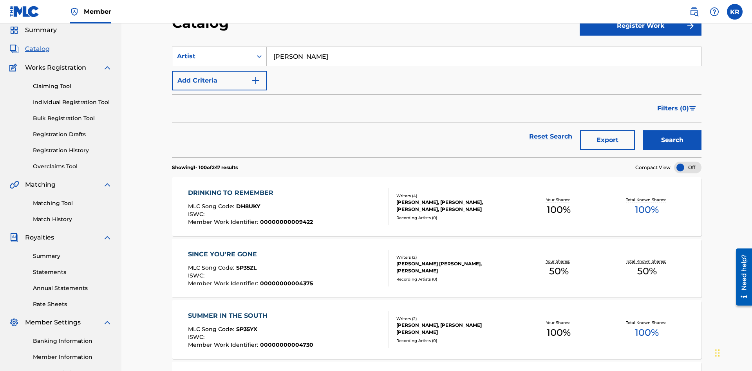
type input "[PERSON_NAME]"
click at [672, 130] on button "Search" at bounding box center [671, 140] width 59 height 20
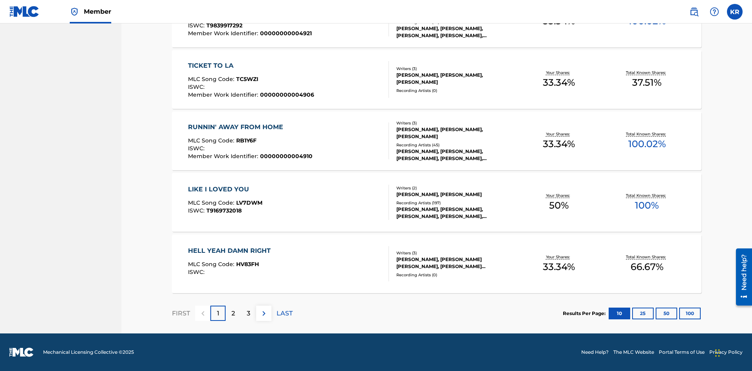
click at [679, 313] on button "100" at bounding box center [690, 314] width 22 height 12
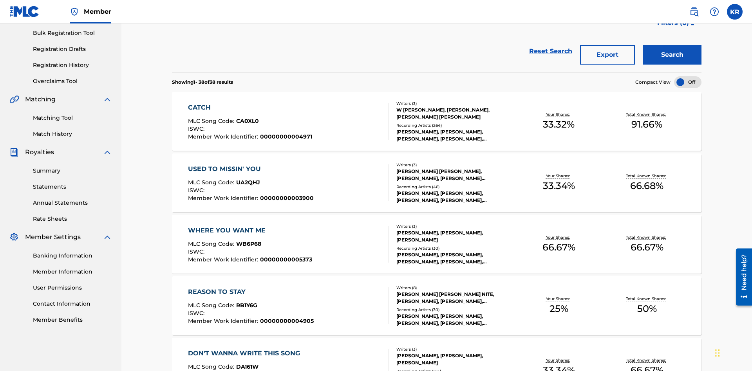
scroll to position [179, 0]
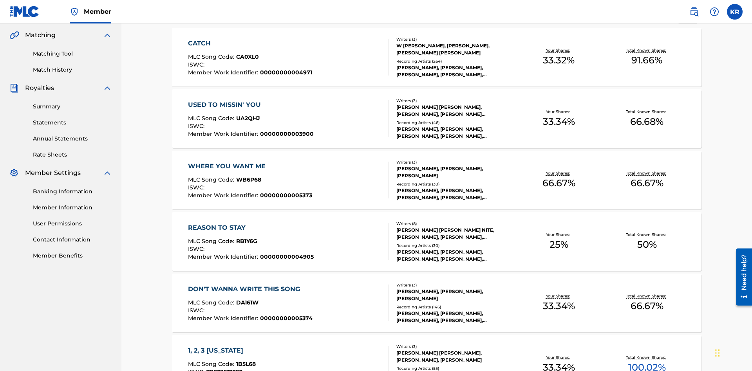
click at [245, 361] on span "1B5L68" at bounding box center [246, 364] width 20 height 7
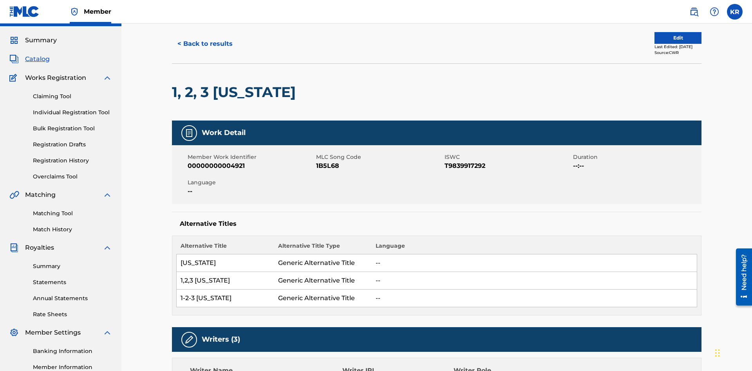
click at [204, 54] on button "< Back to results" at bounding box center [205, 44] width 66 height 20
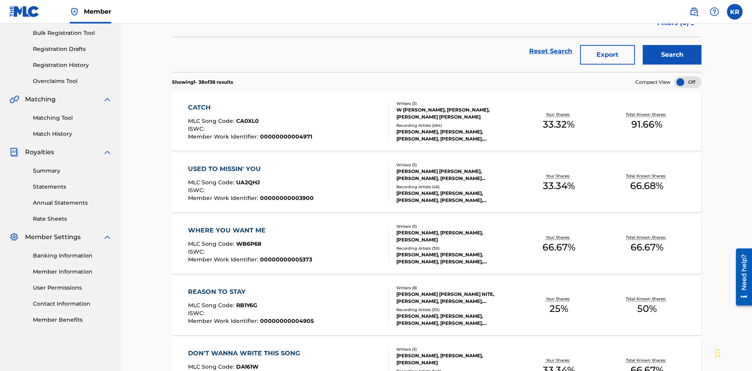
scroll to position [112, 0]
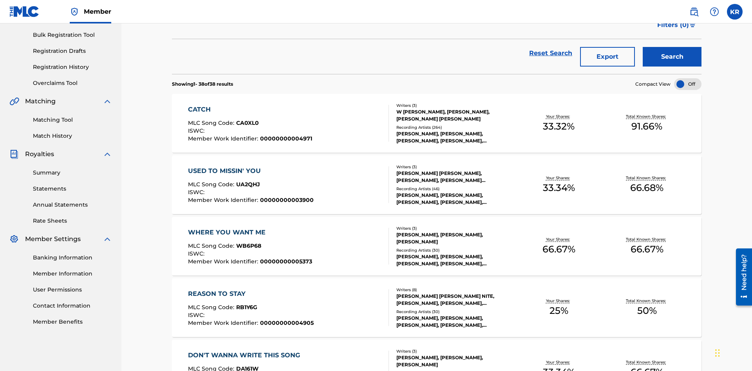
click at [607, 57] on button "Export" at bounding box center [607, 57] width 55 height 20
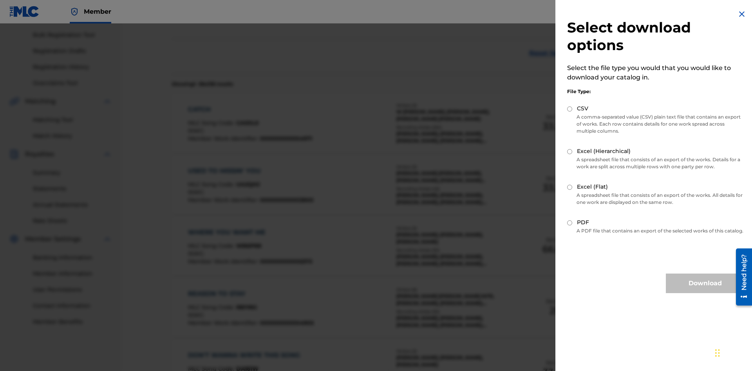
click at [570, 152] on input "Excel (Hierarchical)" at bounding box center [569, 151] width 5 height 5
radio input "true"
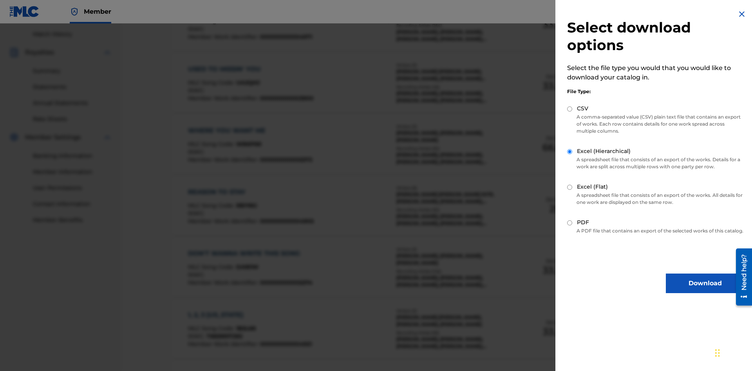
click at [705, 290] on button "Download" at bounding box center [705, 284] width 78 height 20
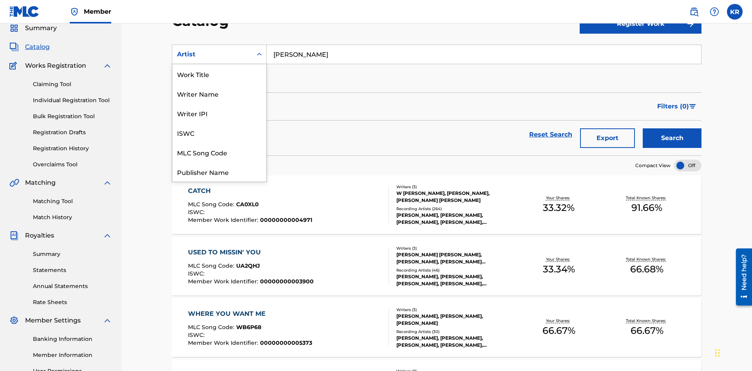
scroll to position [117, 0]
click at [219, 94] on div "MLC Publisher Number" at bounding box center [219, 94] width 94 height 20
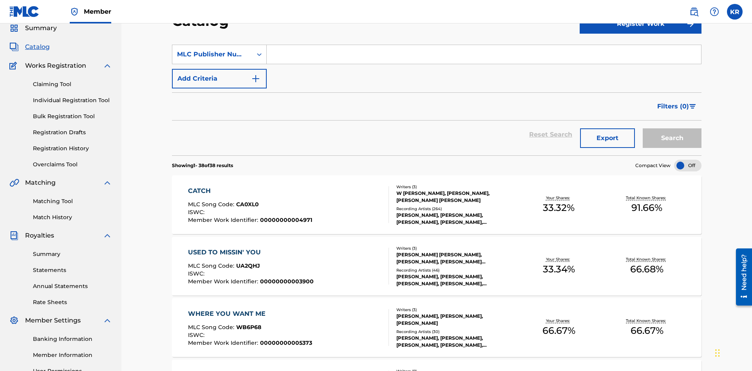
click at [484, 56] on input "Search Form" at bounding box center [484, 54] width 434 height 19
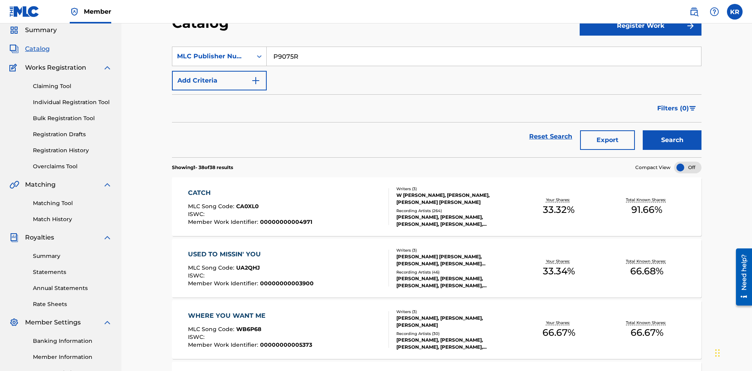
type input "P9075R"
click at [672, 130] on button "Search" at bounding box center [671, 140] width 59 height 20
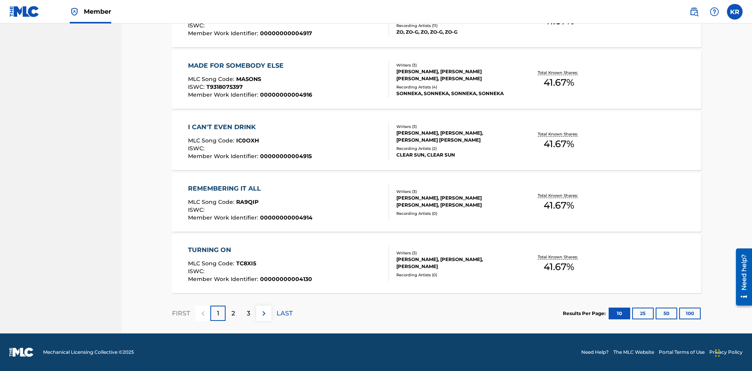
click at [679, 313] on button "100" at bounding box center [690, 314] width 22 height 12
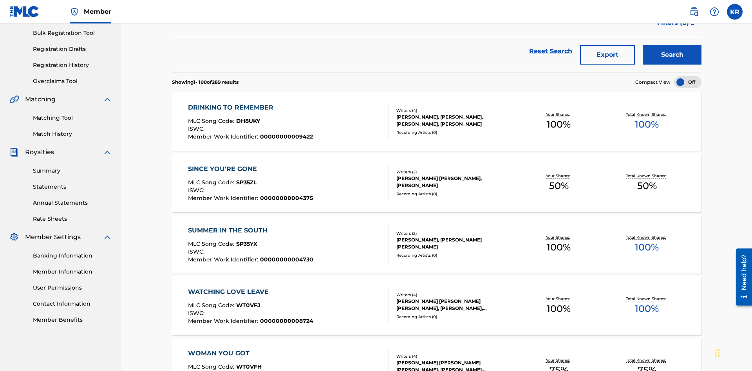
scroll to position [179, 0]
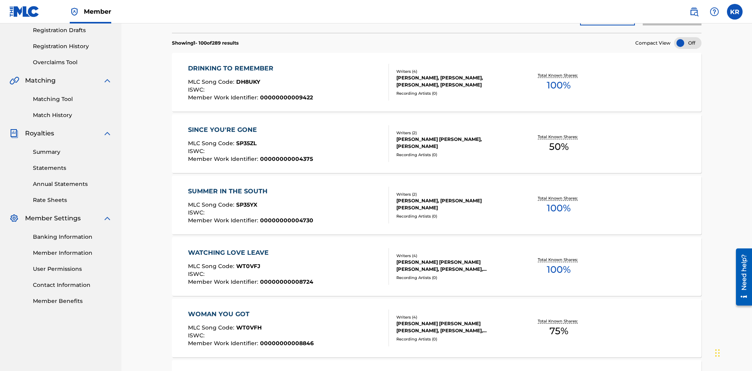
scroll to position [114, 0]
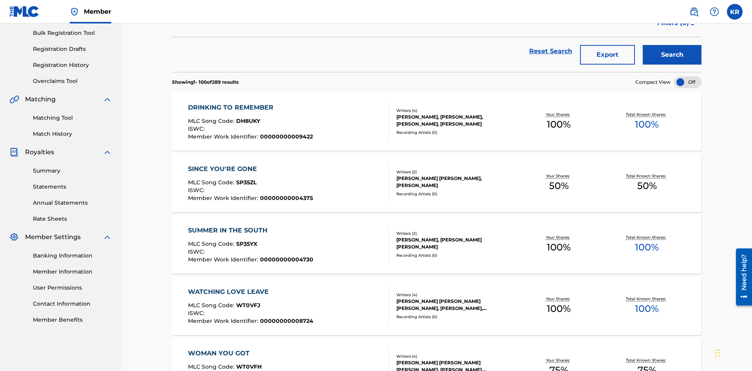
click at [607, 57] on button "Export" at bounding box center [607, 55] width 55 height 20
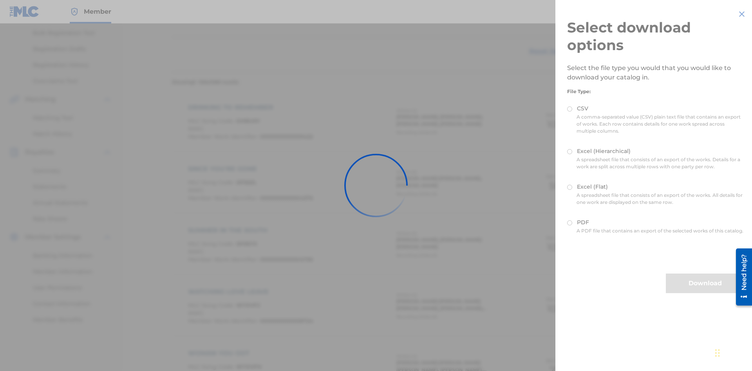
scroll to position [112, 0]
